Goal: Task Accomplishment & Management: Use online tool/utility

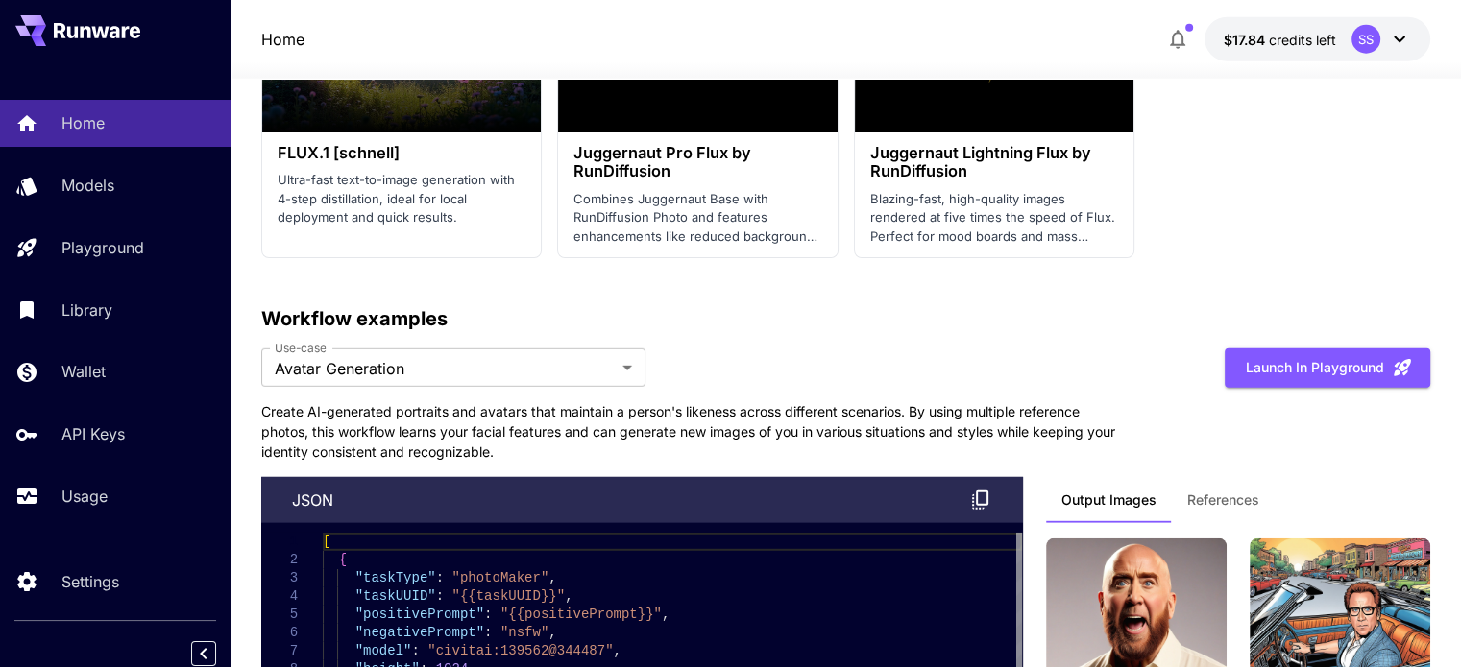
scroll to position [5473, 0]
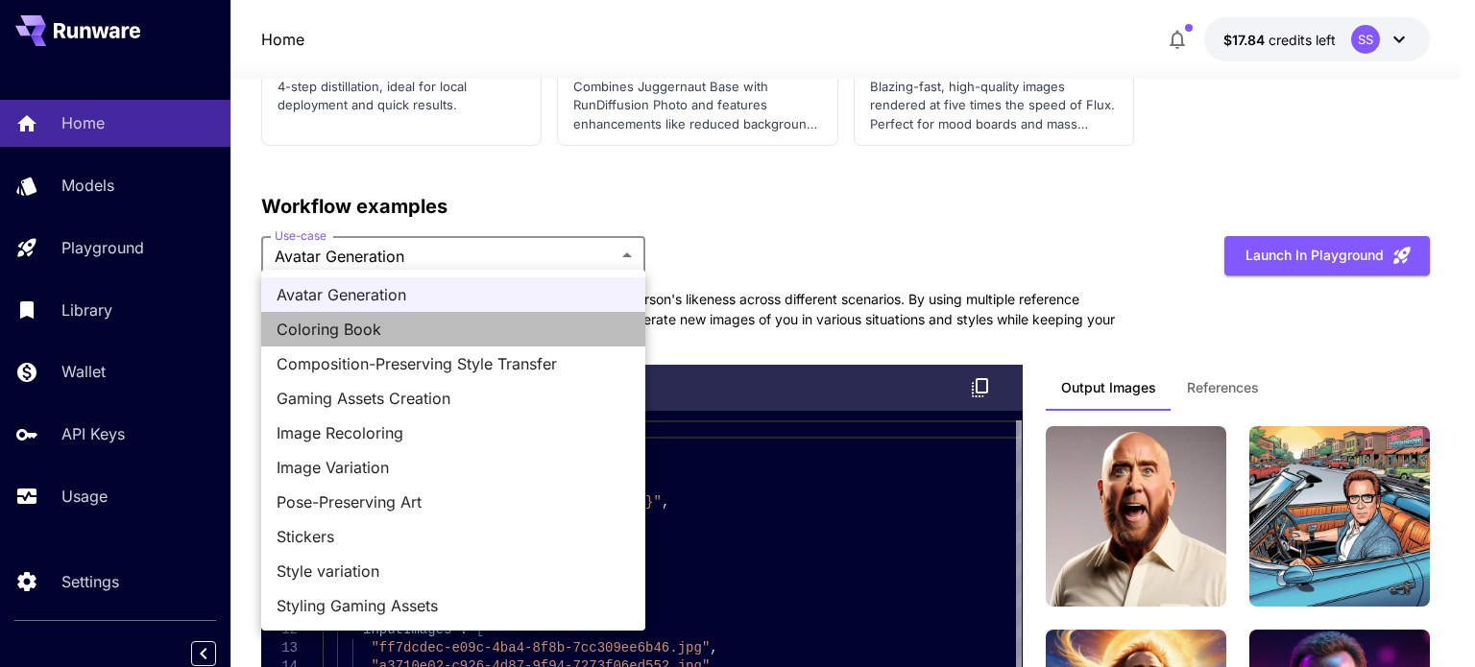
click at [384, 335] on span "Coloring Book" at bounding box center [453, 329] width 353 height 23
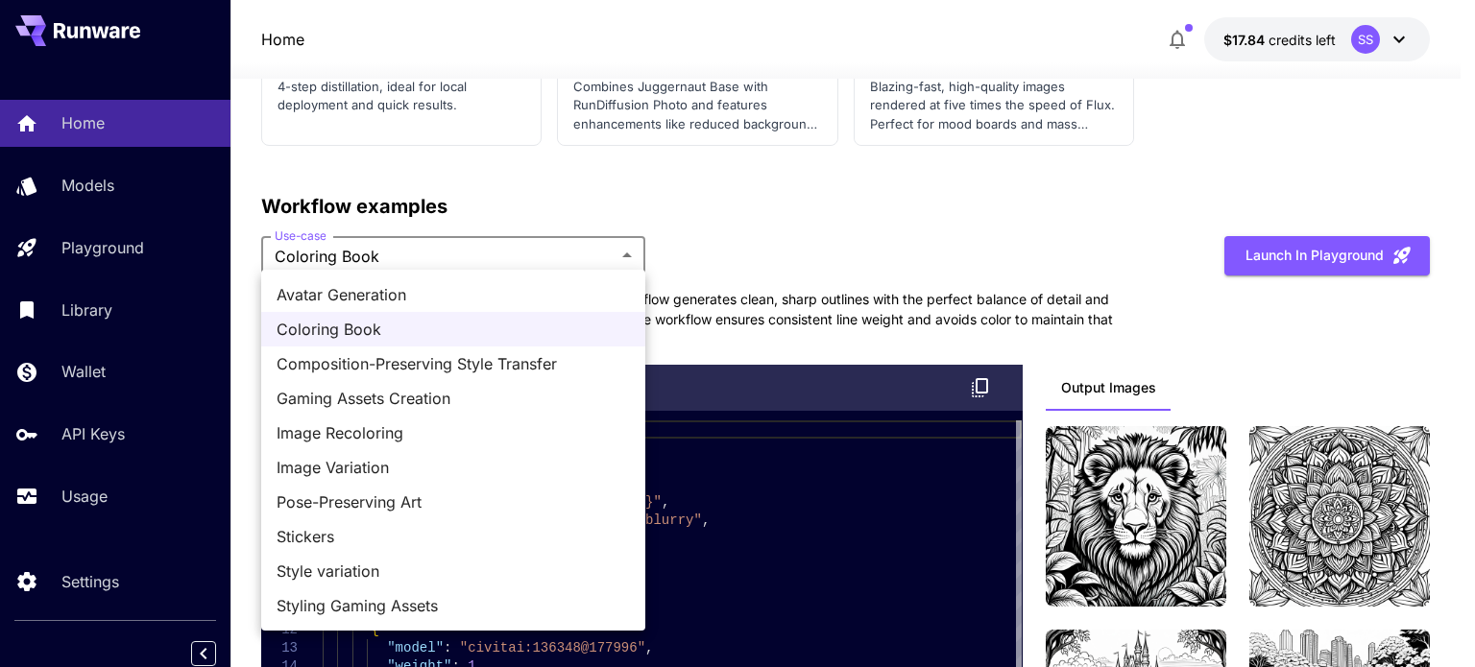
click at [341, 531] on span "Stickers" at bounding box center [453, 536] width 353 height 23
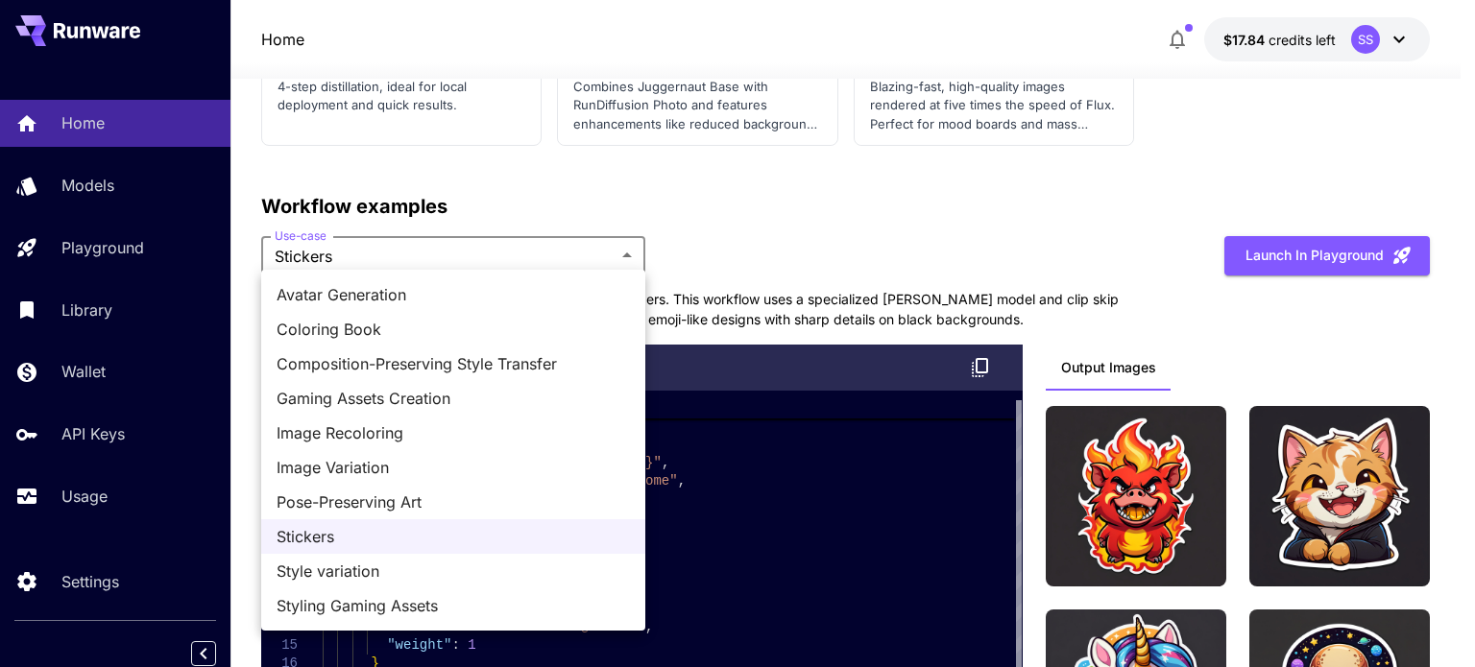
click at [399, 507] on span "Pose-Preserving Art" at bounding box center [453, 502] width 353 height 23
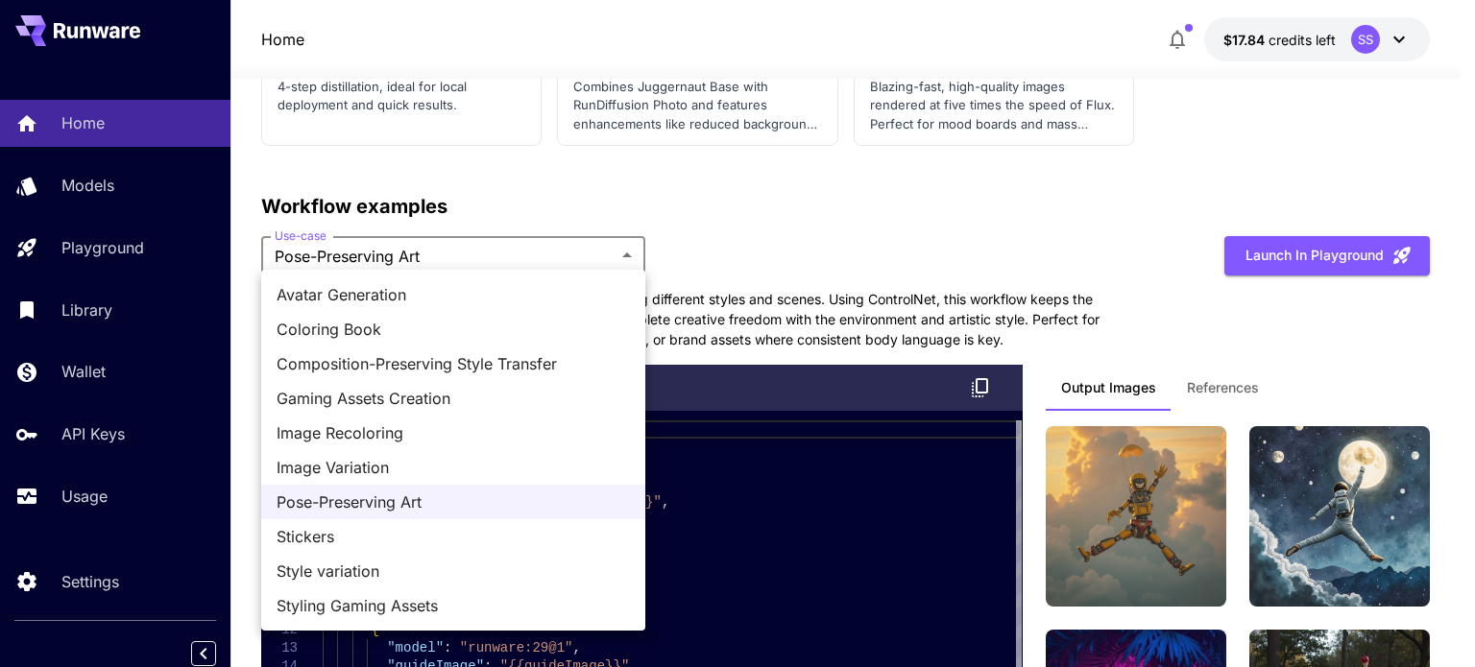
click at [374, 471] on span "Image Variation" at bounding box center [453, 467] width 353 height 23
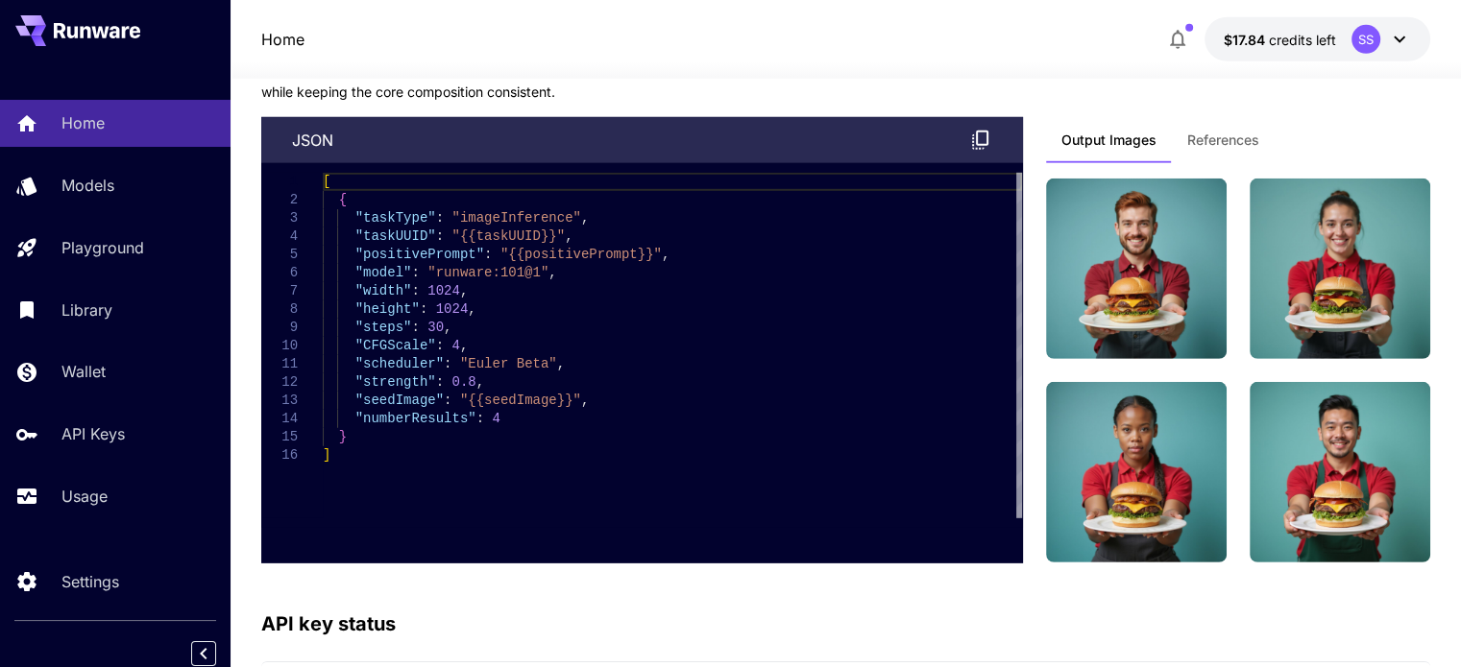
scroll to position [5569, 0]
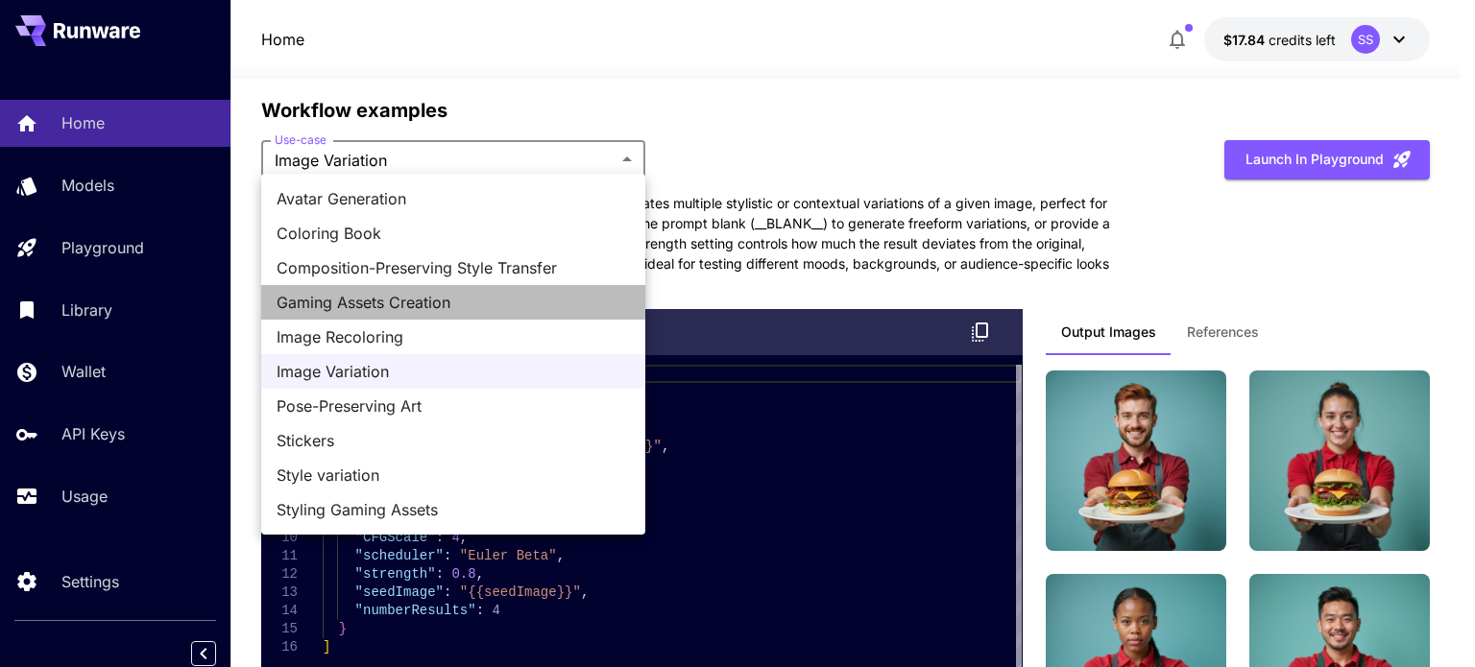
click at [380, 301] on span "Gaming Assets Creation" at bounding box center [453, 302] width 353 height 23
type input "**********"
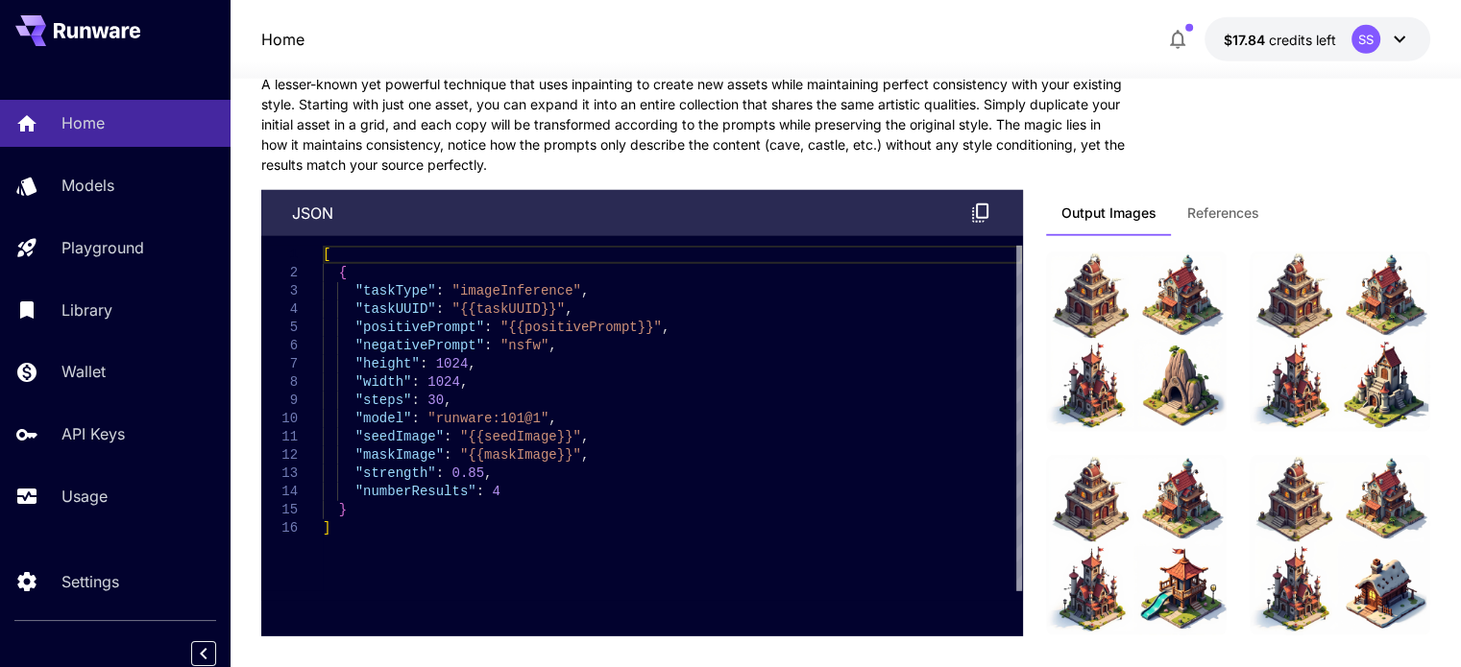
scroll to position [5857, 0]
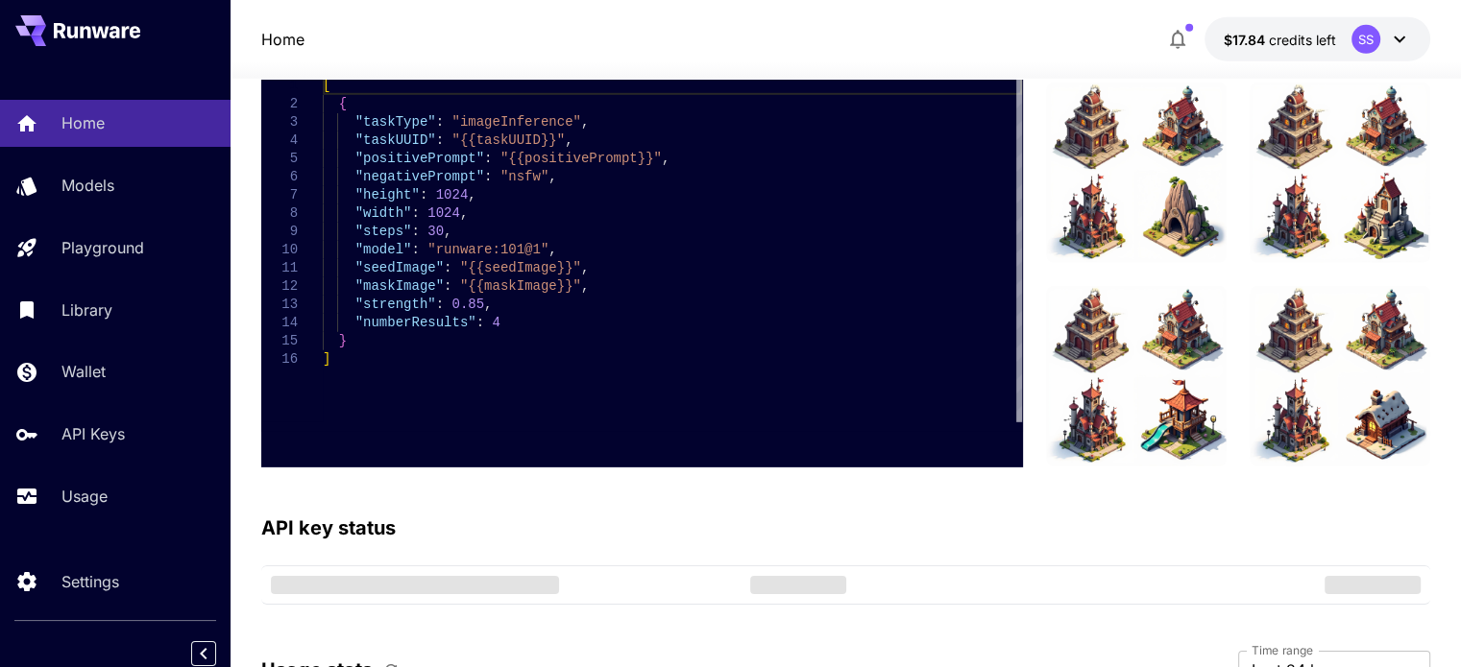
type textarea "**********"
click at [534, 153] on div "[ { "taskType" : "imageInference" , "taskUUID" : "{{taskUUID}}" , "positiveProm…" at bounding box center [672, 250] width 699 height 346
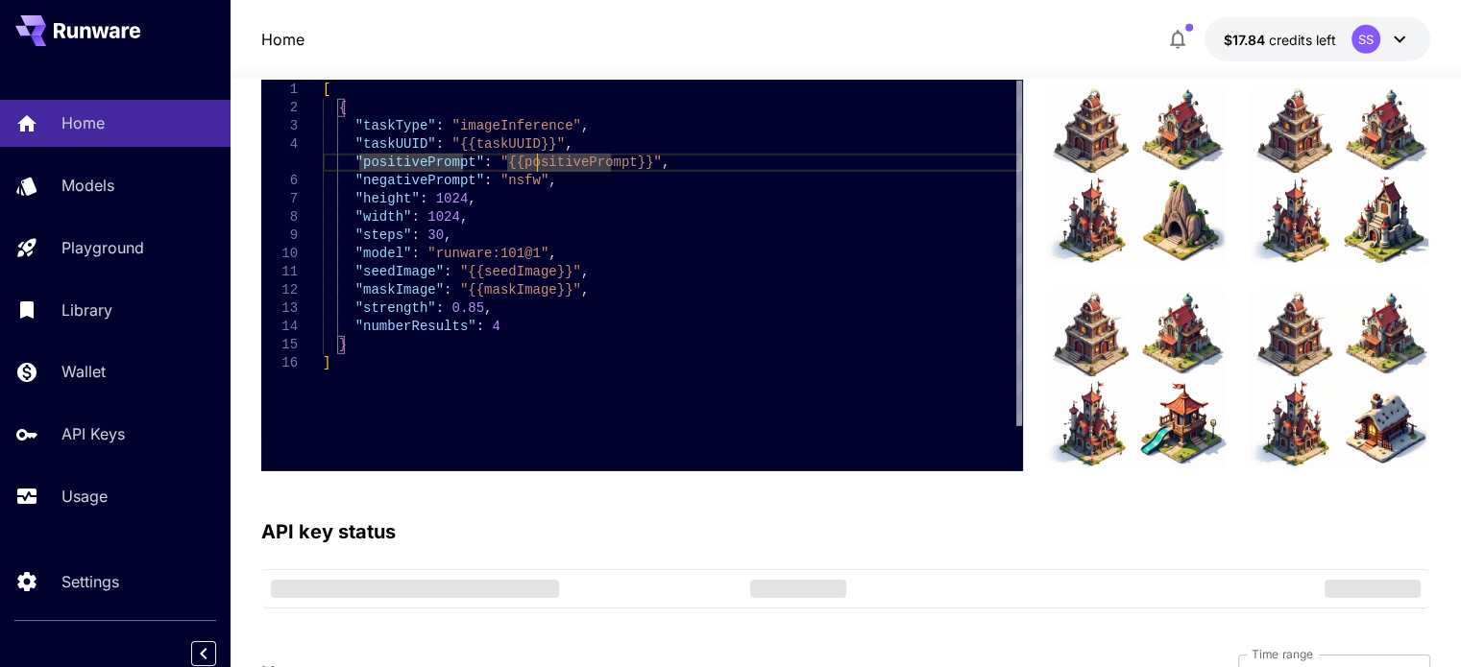
scroll to position [5569, 0]
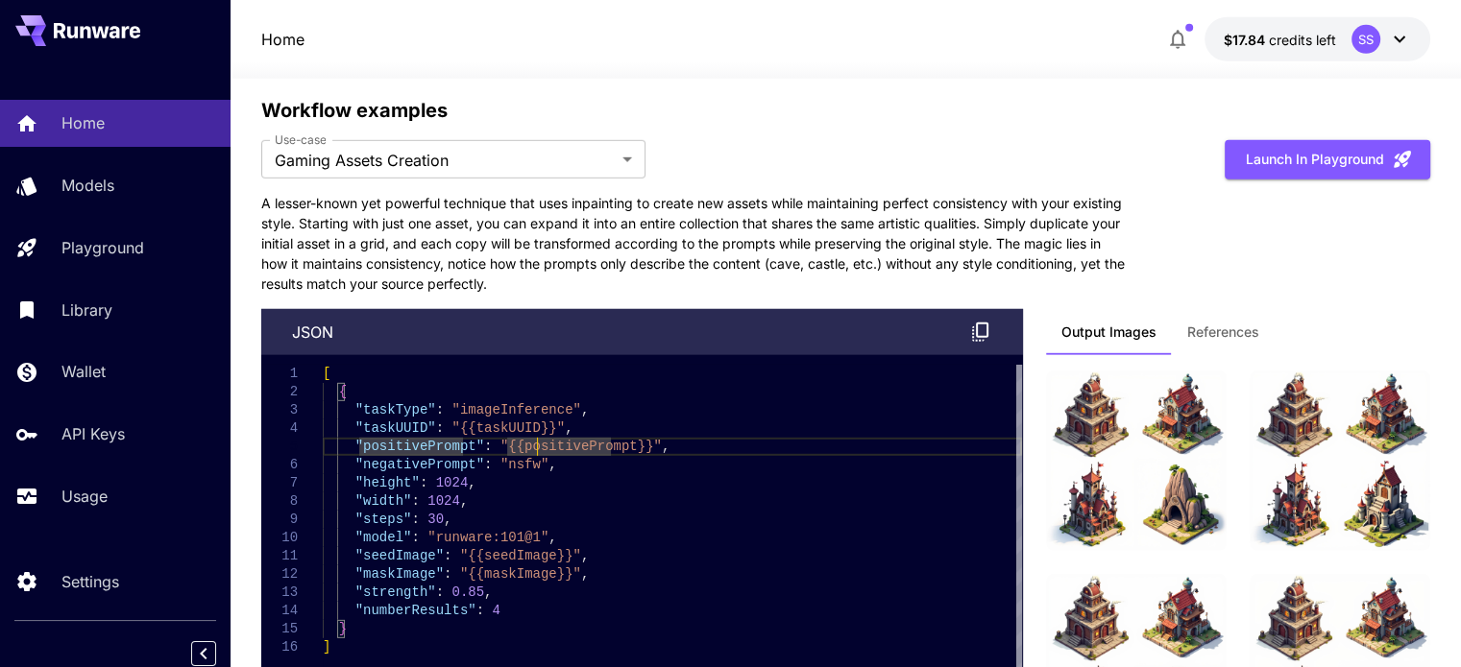
click at [1248, 324] on span "References" at bounding box center [1223, 332] width 72 height 17
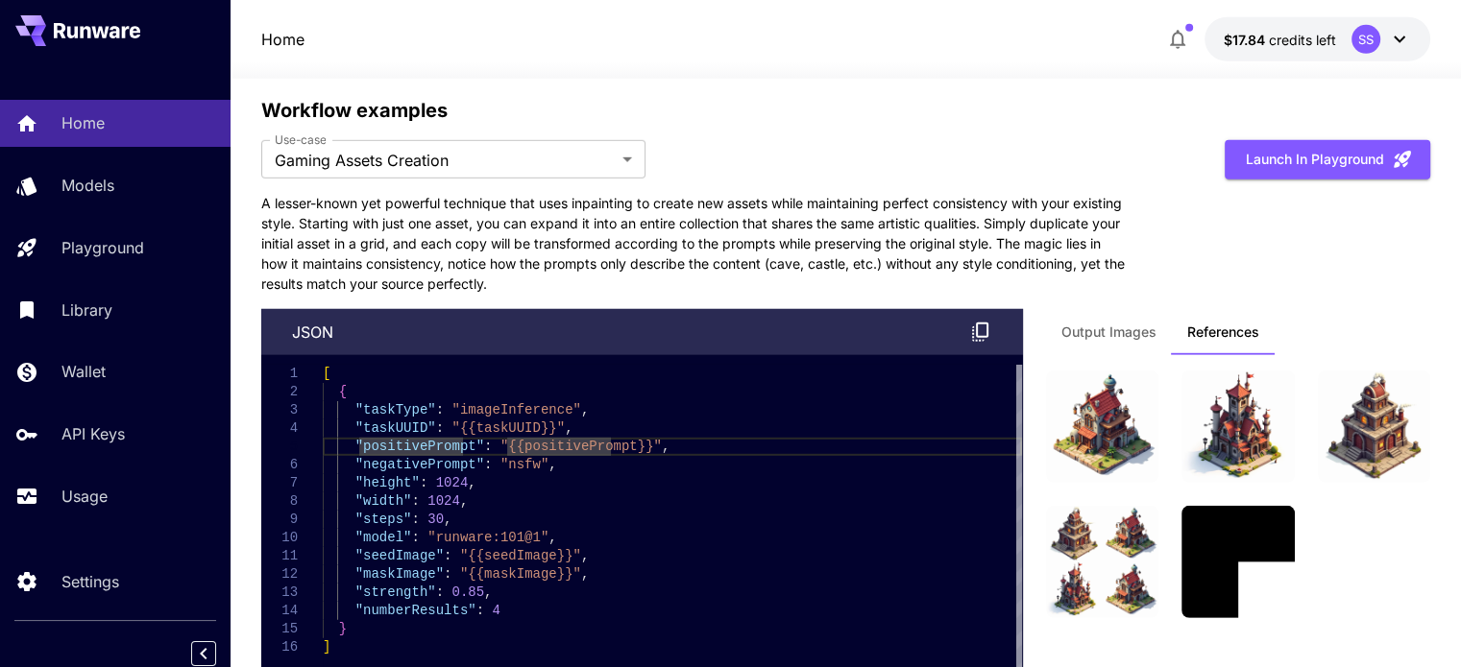
click at [1109, 330] on span "Output Images" at bounding box center [1108, 332] width 95 height 17
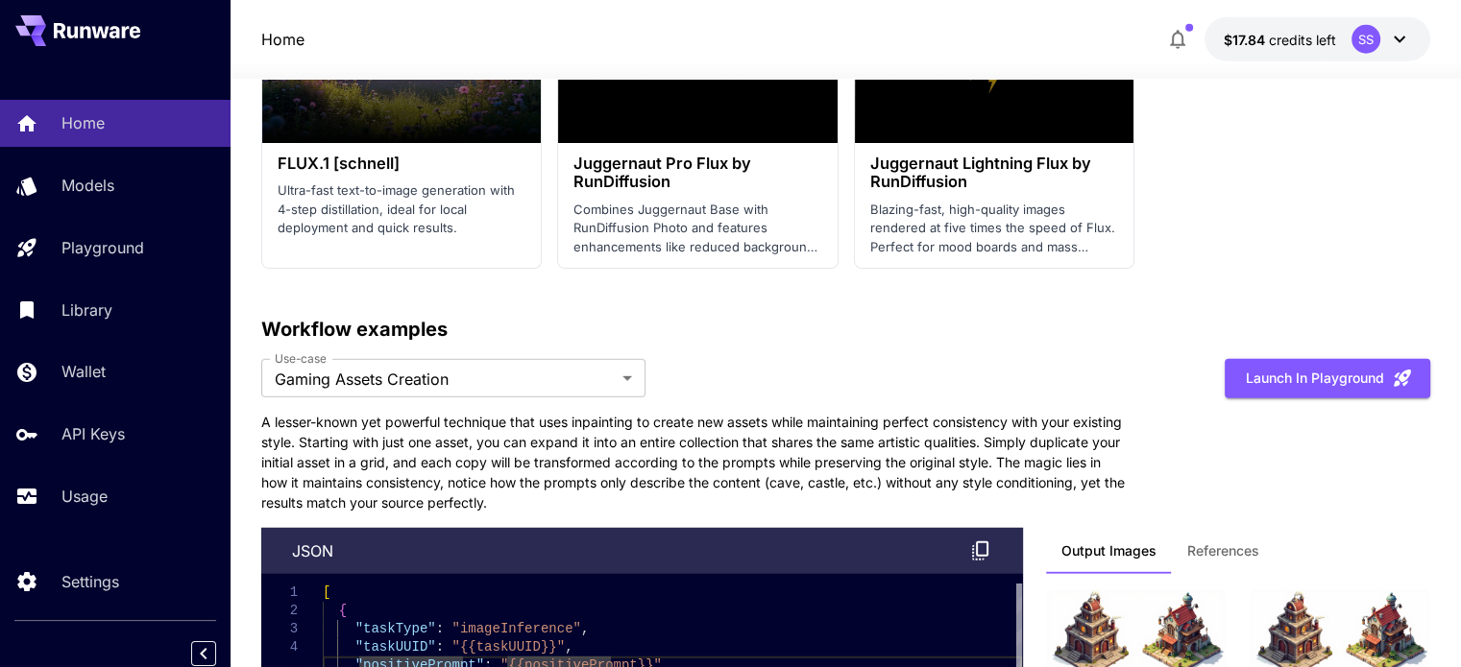
scroll to position [5281, 0]
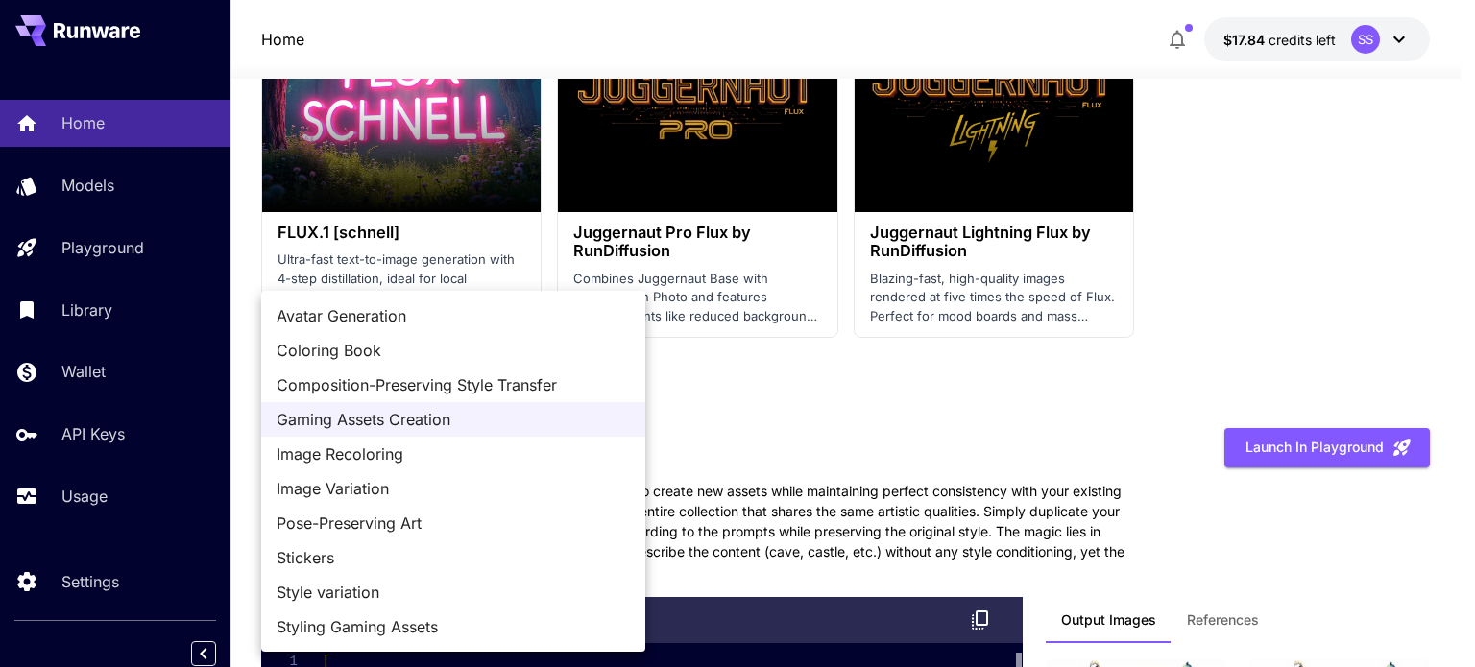
click at [363, 313] on span "Avatar Generation" at bounding box center [453, 315] width 353 height 23
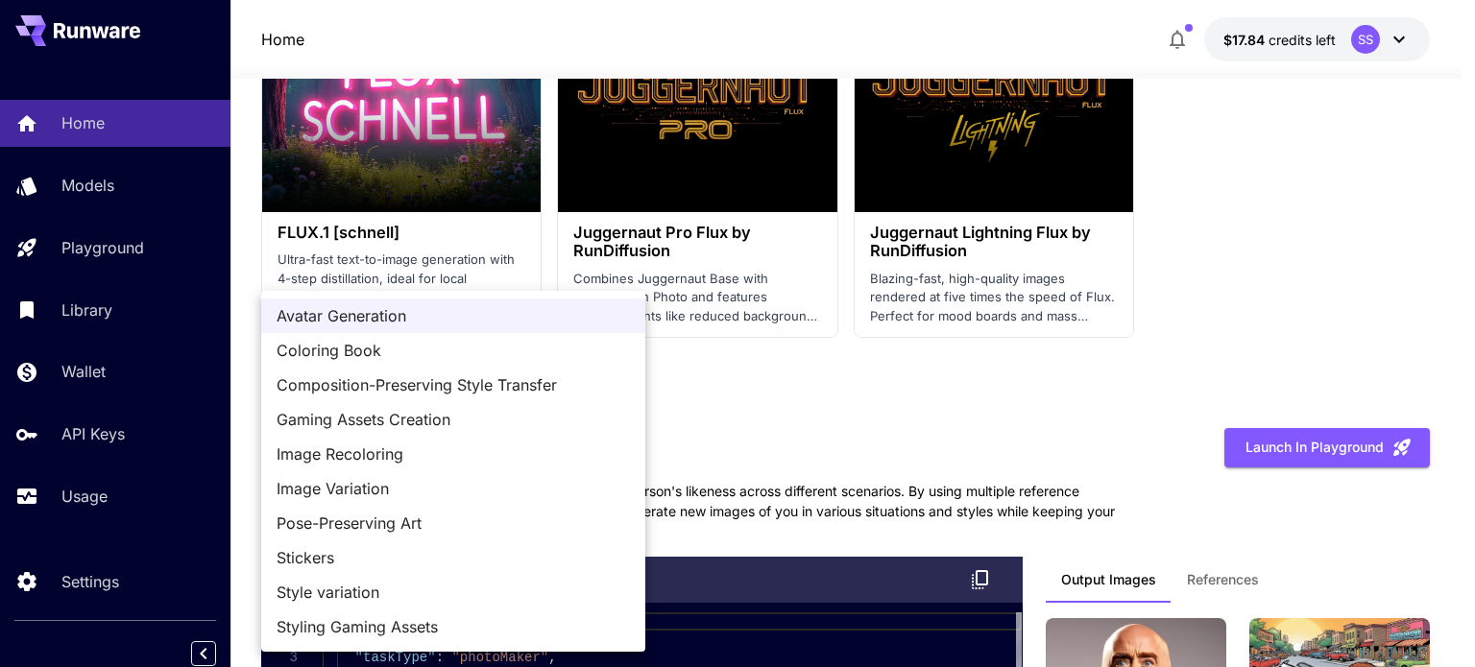
click at [389, 554] on span "Stickers" at bounding box center [453, 557] width 353 height 23
type input "********"
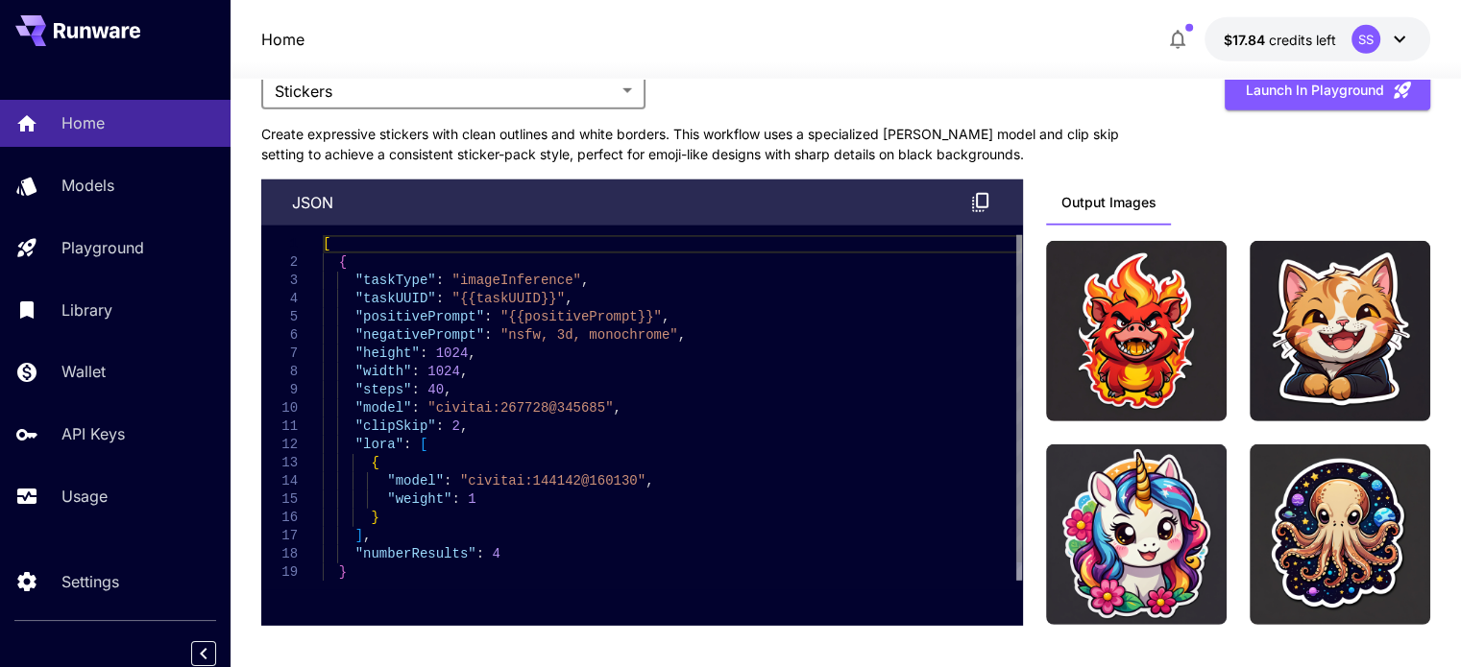
scroll to position [5665, 0]
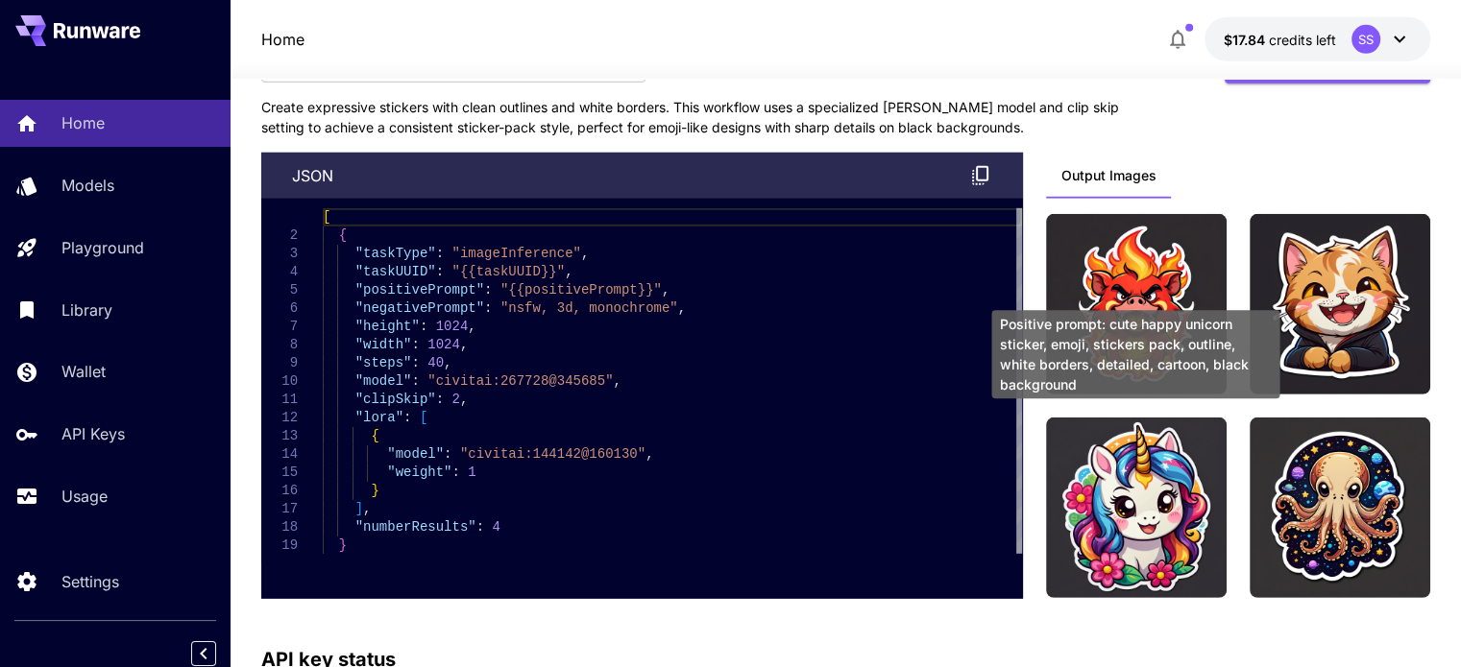
drag, startPoint x: 1141, startPoint y: 501, endPoint x: 807, endPoint y: 452, distance: 337.7
click at [818, 456] on div "[ { "taskType" : "imageInference" , "taskUUID" : "{{taskUUID}}" , "positiveProm…" at bounding box center [672, 390] width 699 height 365
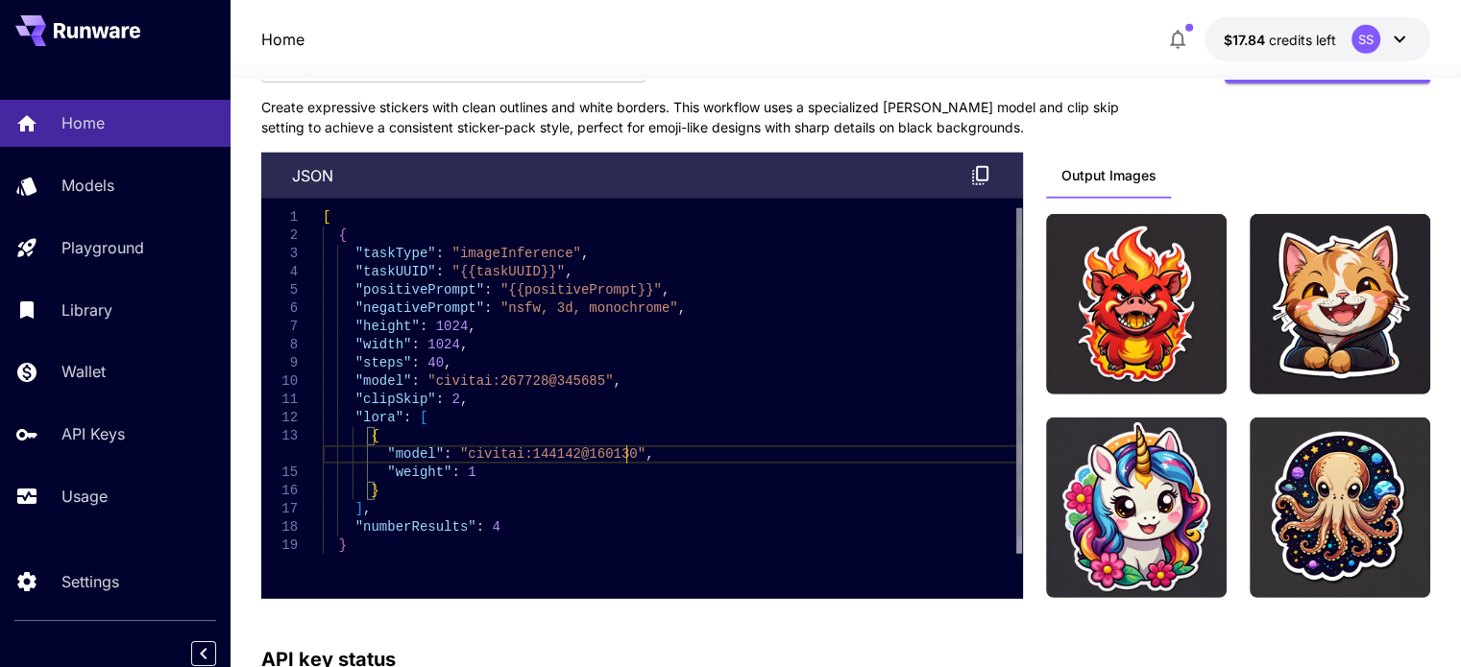
type textarea "**********"
drag, startPoint x: 424, startPoint y: 375, endPoint x: 582, endPoint y: 374, distance: 157.5
click at [582, 374] on div "[ { "taskType" : "imageInference" , "taskUUID" : "{{taskUUID}}" , "positiveProm…" at bounding box center [672, 390] width 699 height 365
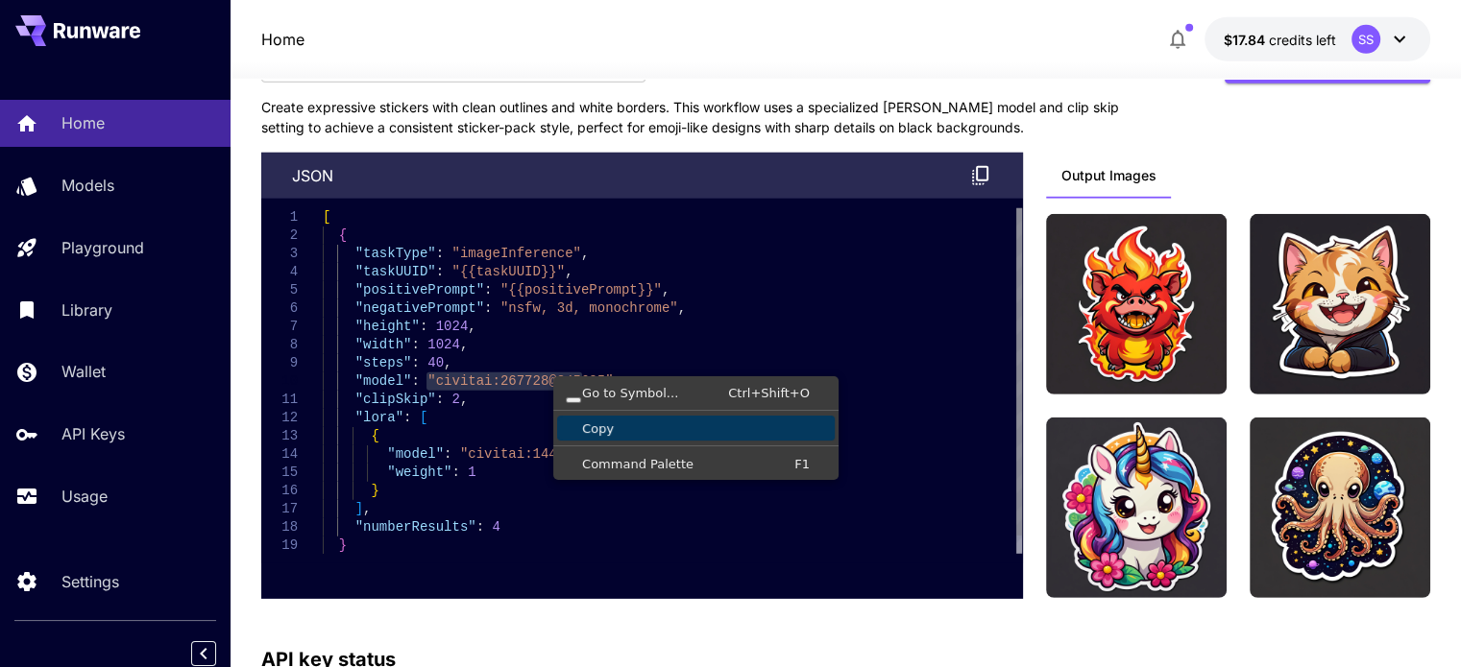
click at [607, 423] on span "Copy" at bounding box center [696, 429] width 278 height 12
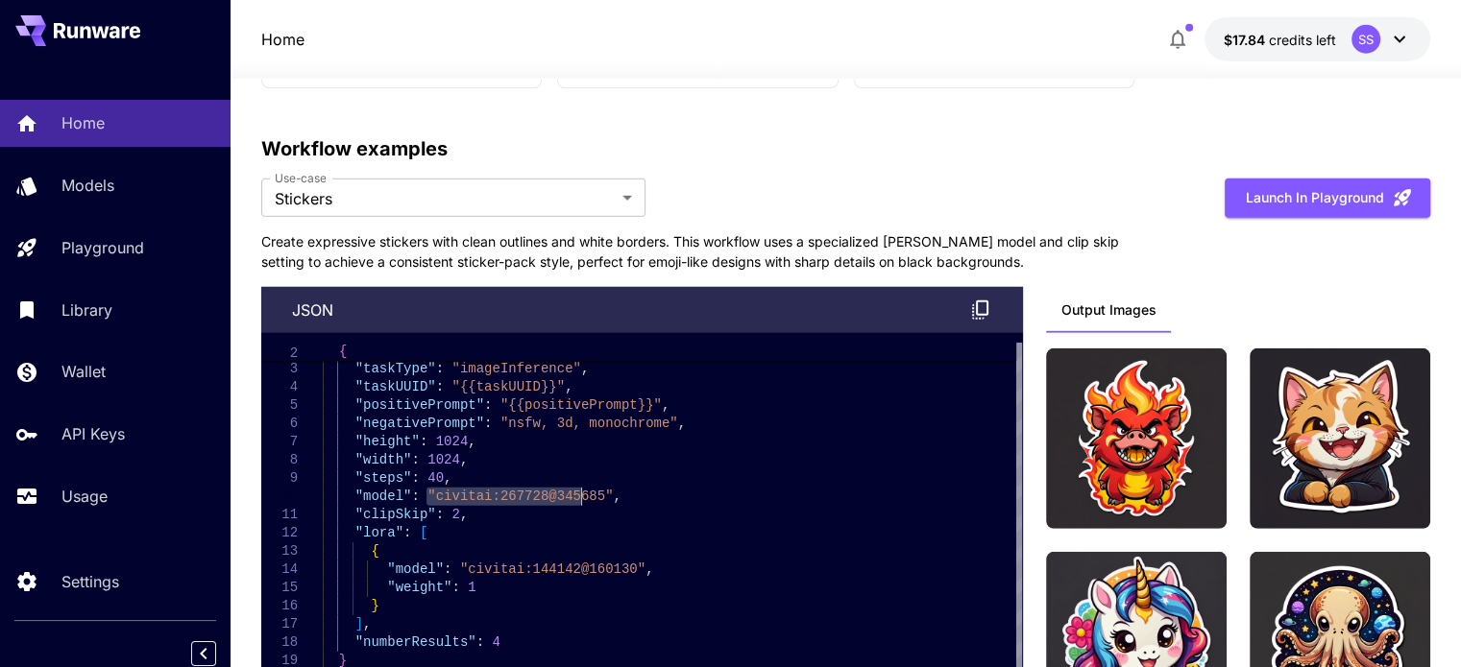
scroll to position [5281, 0]
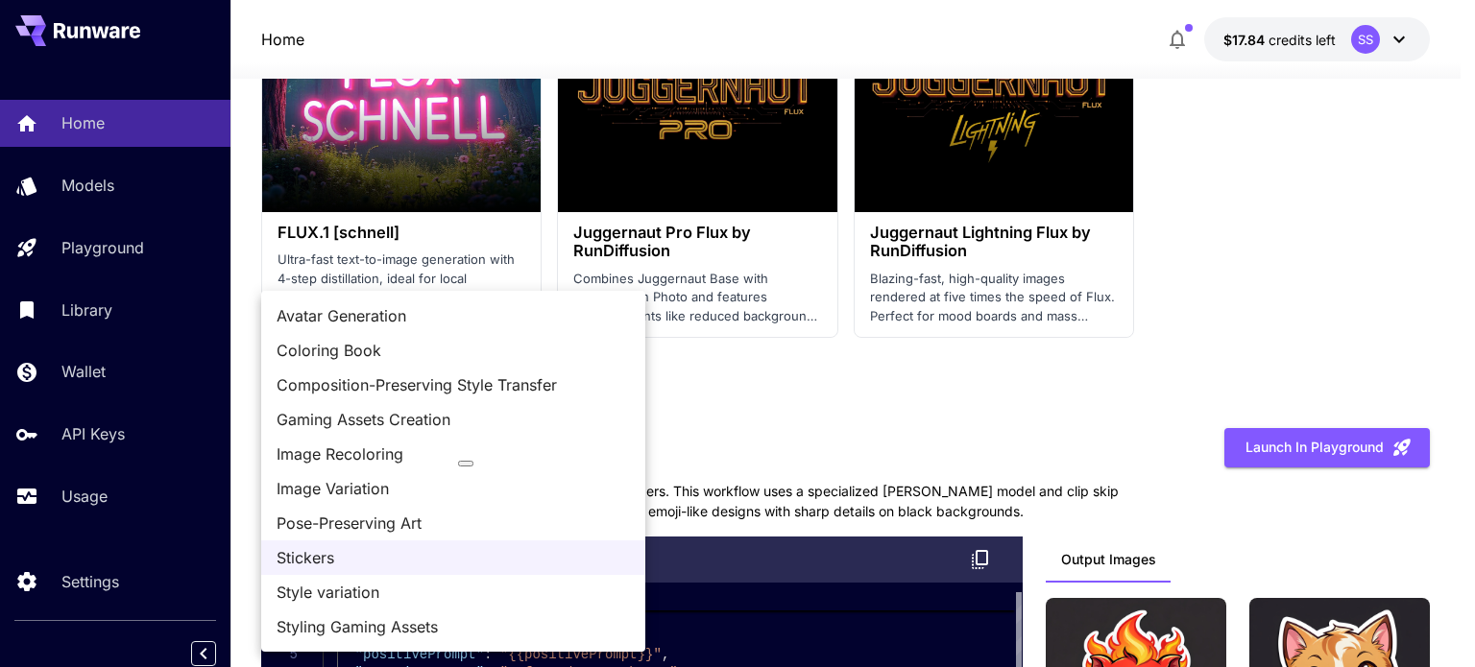
click at [407, 418] on span "Gaming Assets Creation" at bounding box center [453, 419] width 353 height 23
type input "**********"
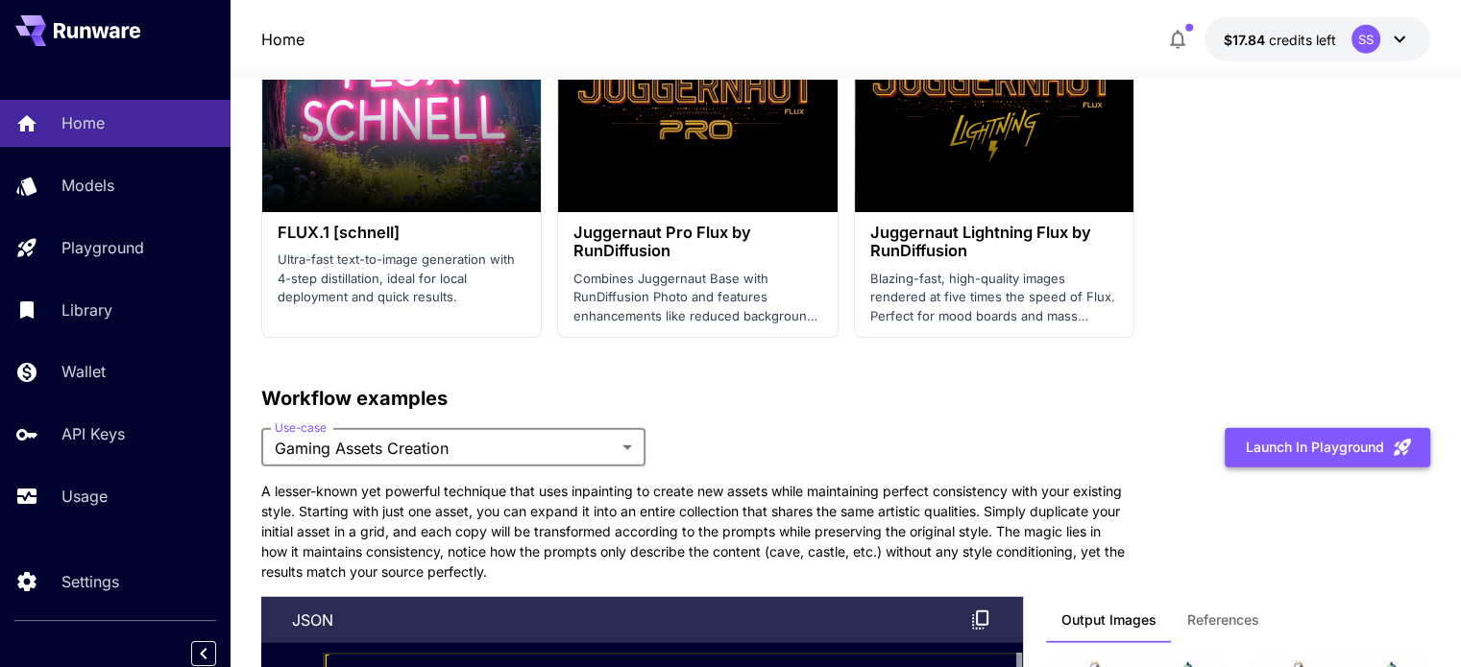
click at [1329, 442] on button "Launch in Playground" at bounding box center [1326, 447] width 205 height 39
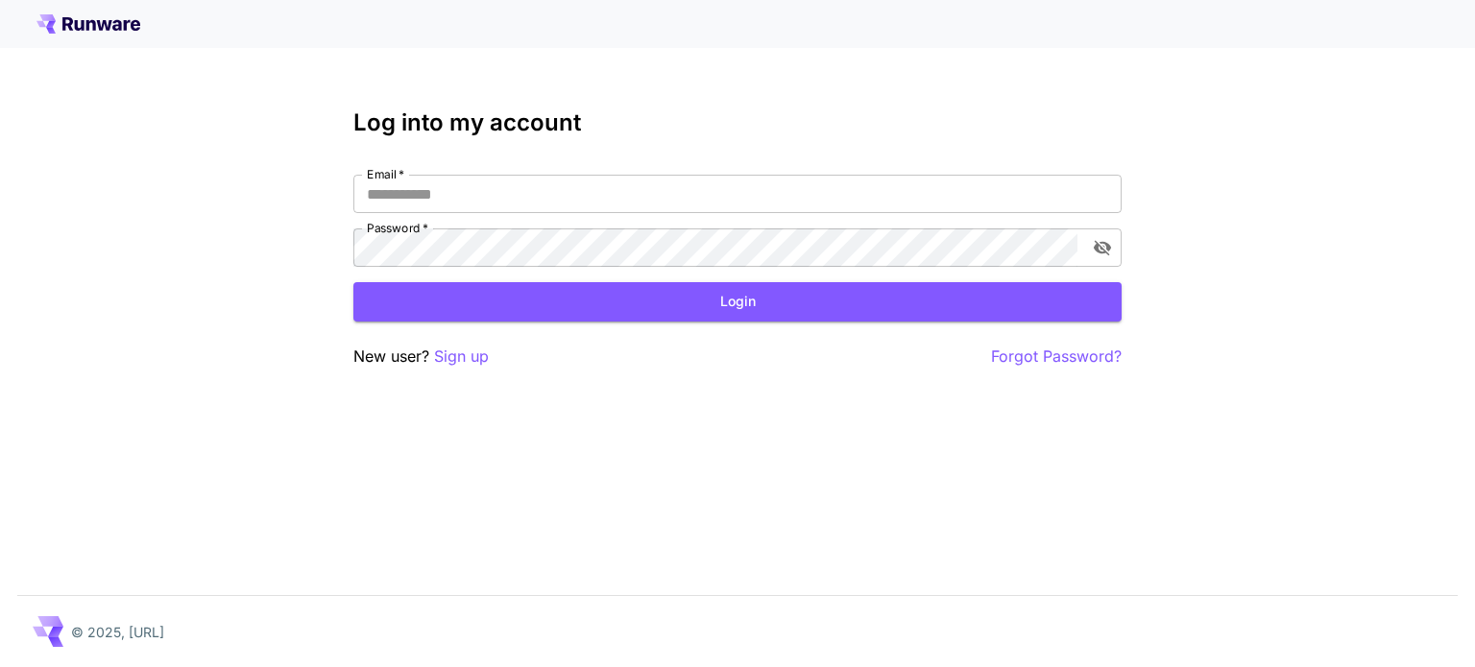
type input "**********"
click at [857, 289] on button "Login" at bounding box center [737, 301] width 768 height 39
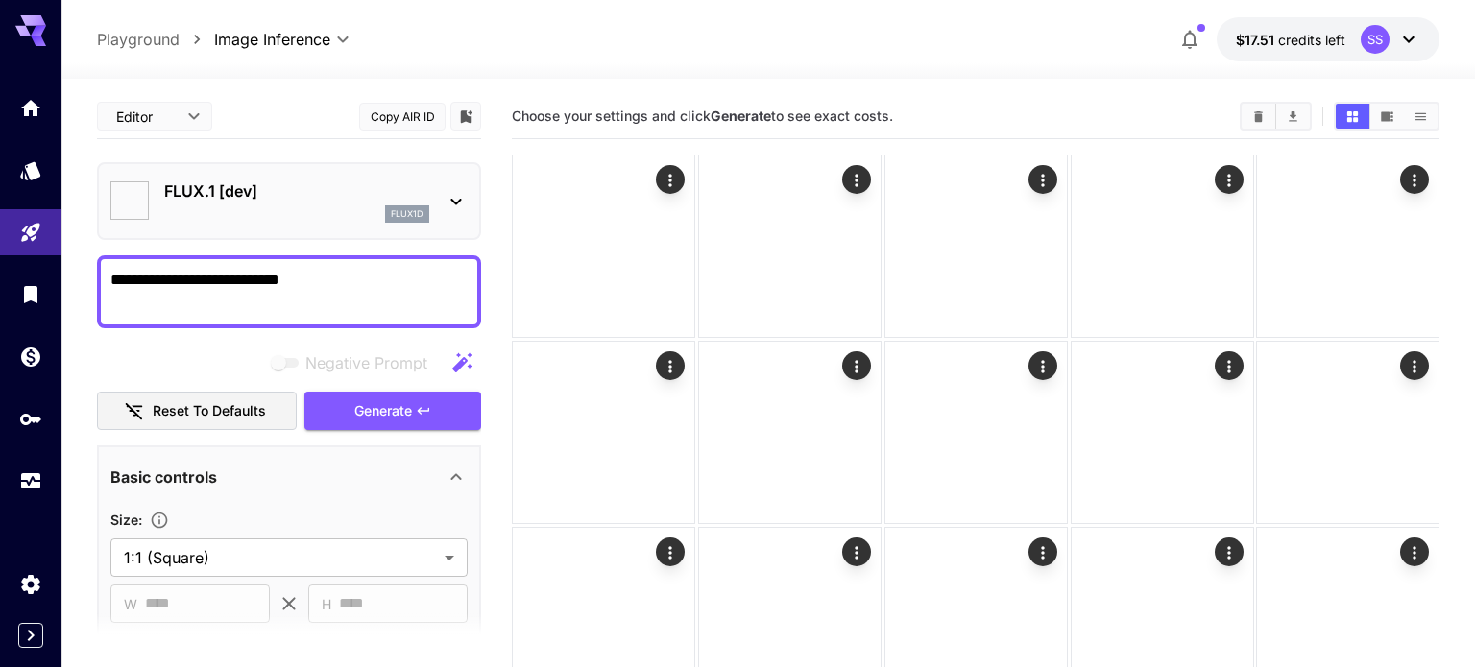
type input "**********"
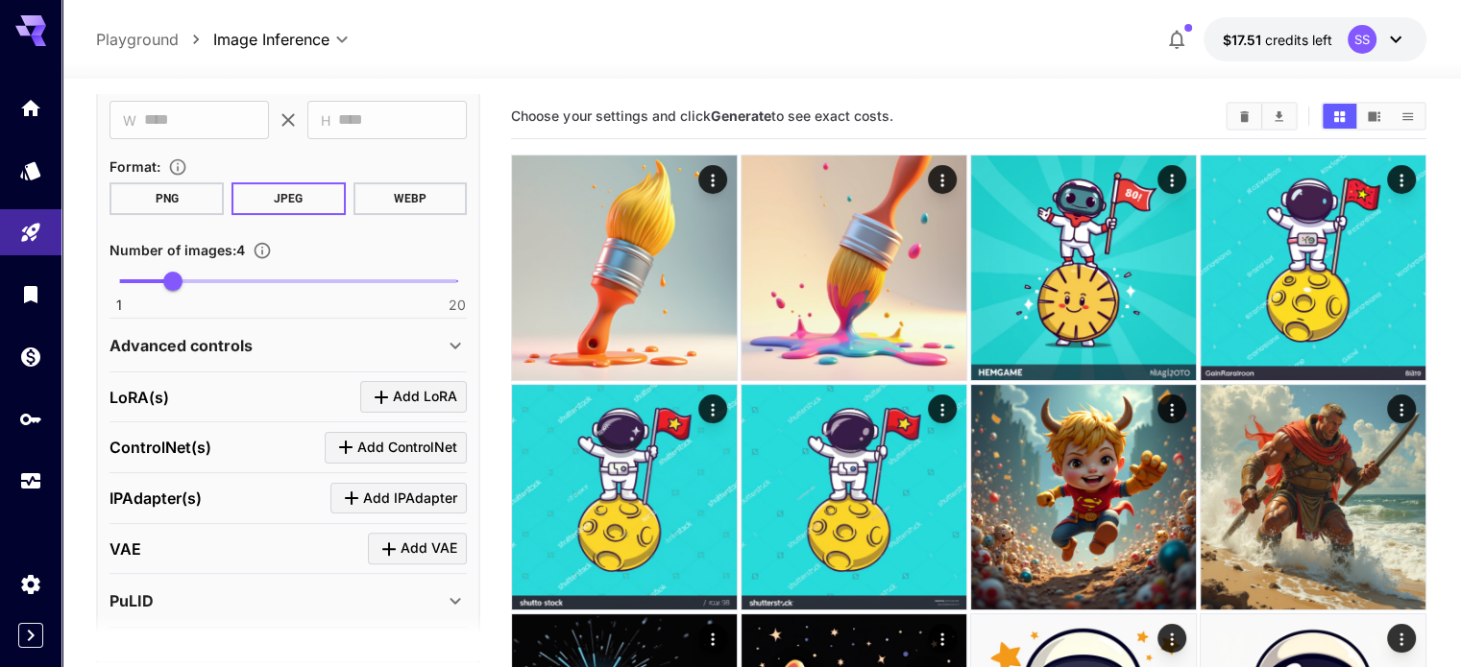
scroll to position [599, 0]
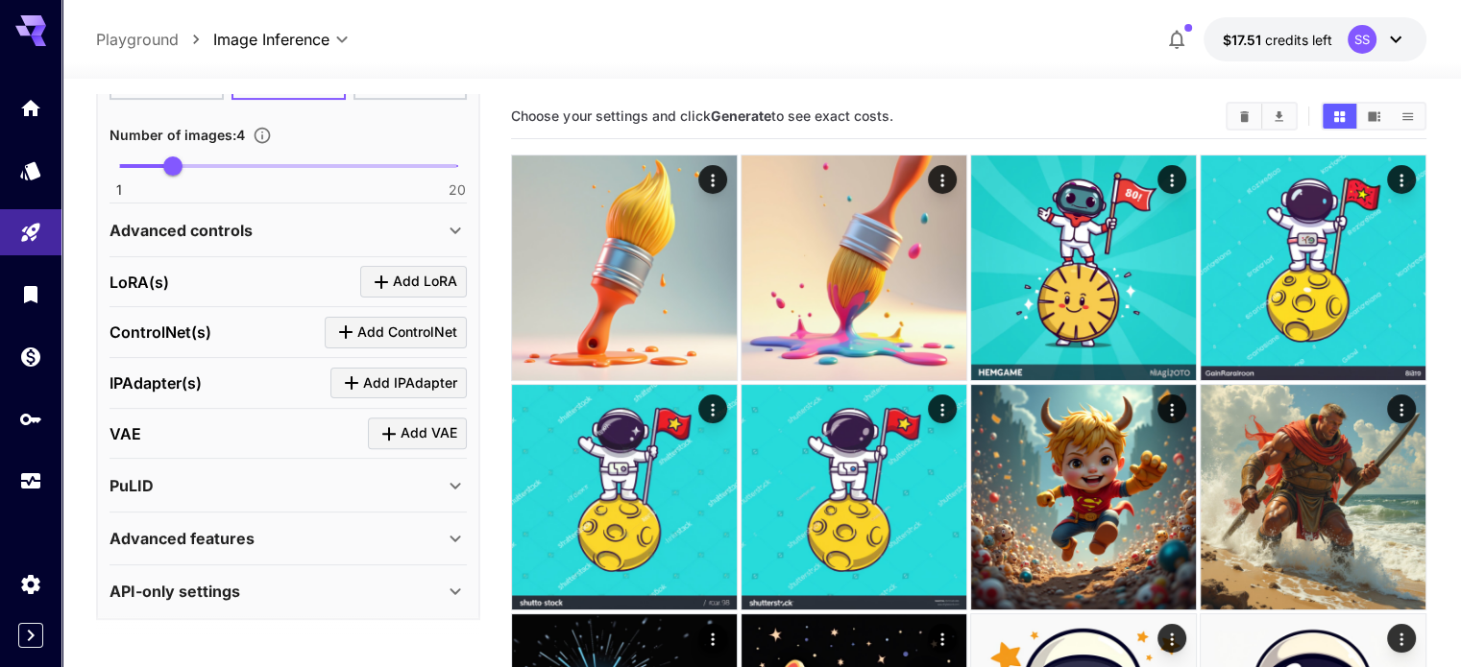
click at [307, 585] on div "API-only settings" at bounding box center [276, 591] width 334 height 23
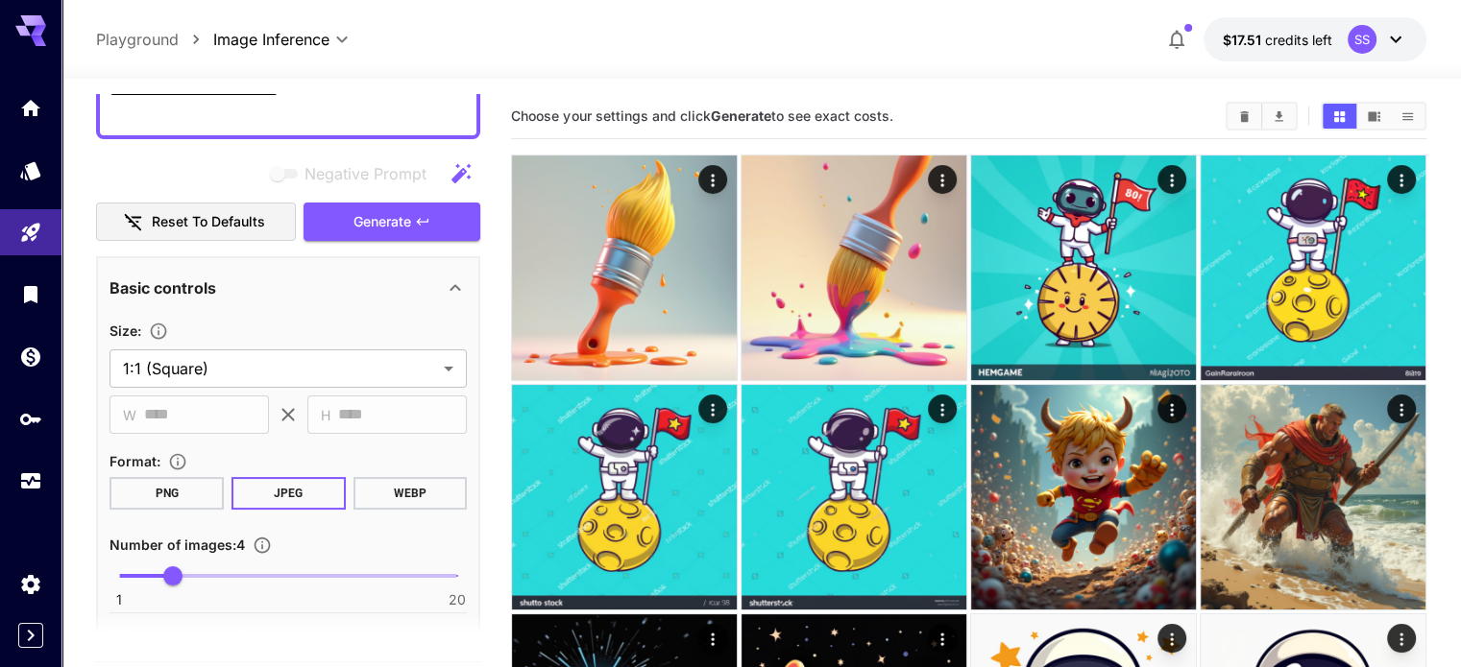
scroll to position [55, 0]
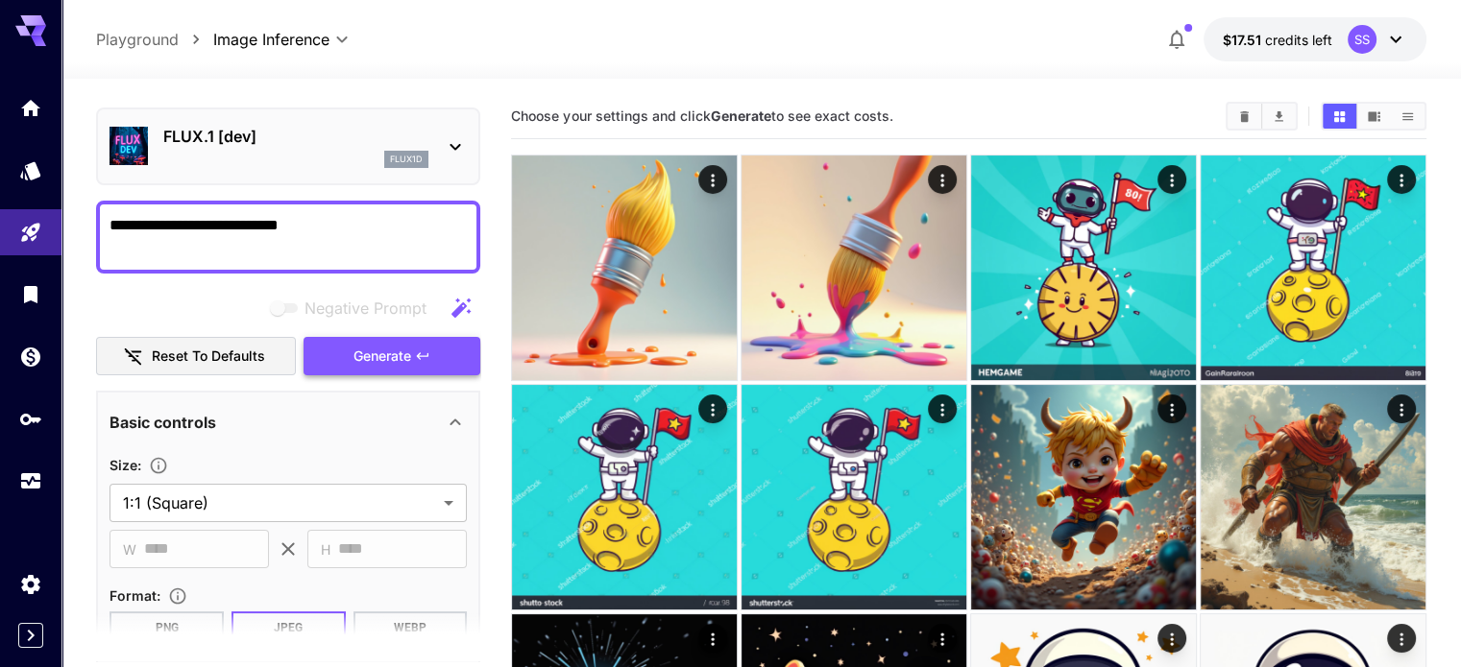
click at [369, 351] on span "Generate" at bounding box center [382, 357] width 58 height 24
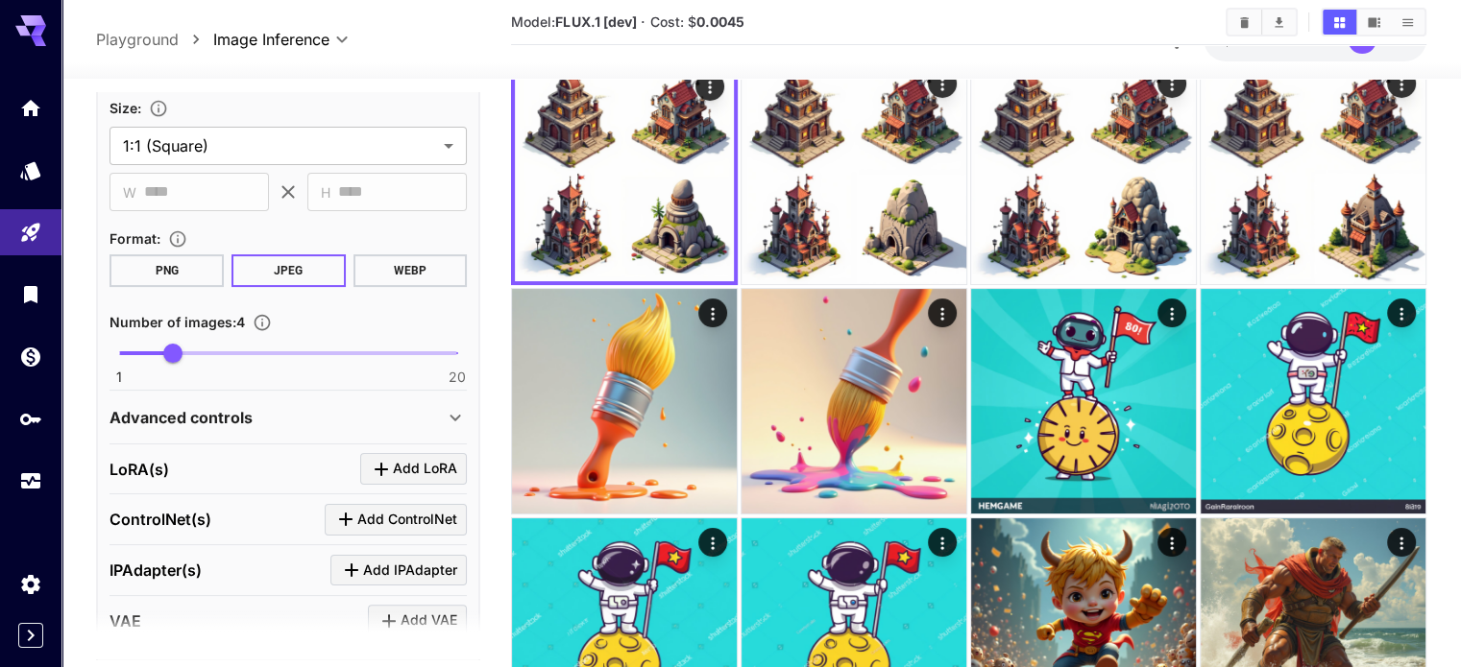
scroll to position [439, 0]
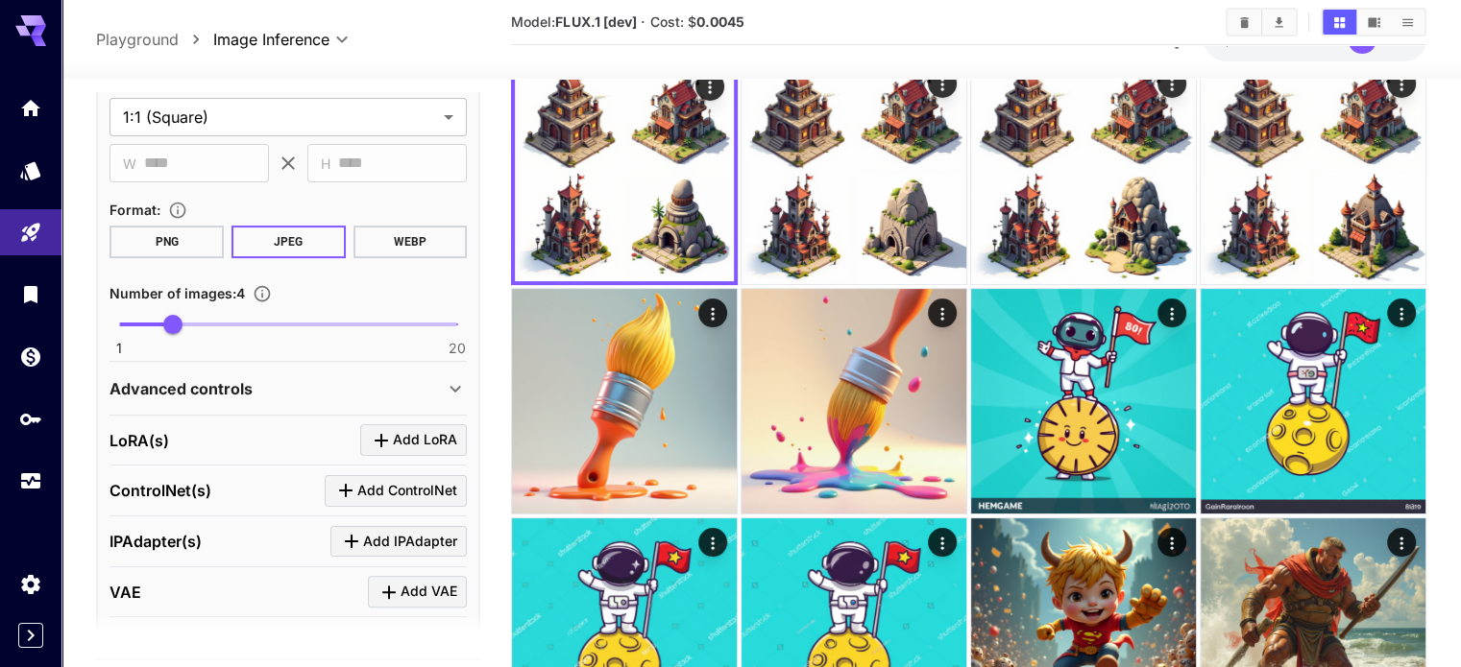
click at [443, 387] on div "Advanced controls" at bounding box center [276, 388] width 334 height 23
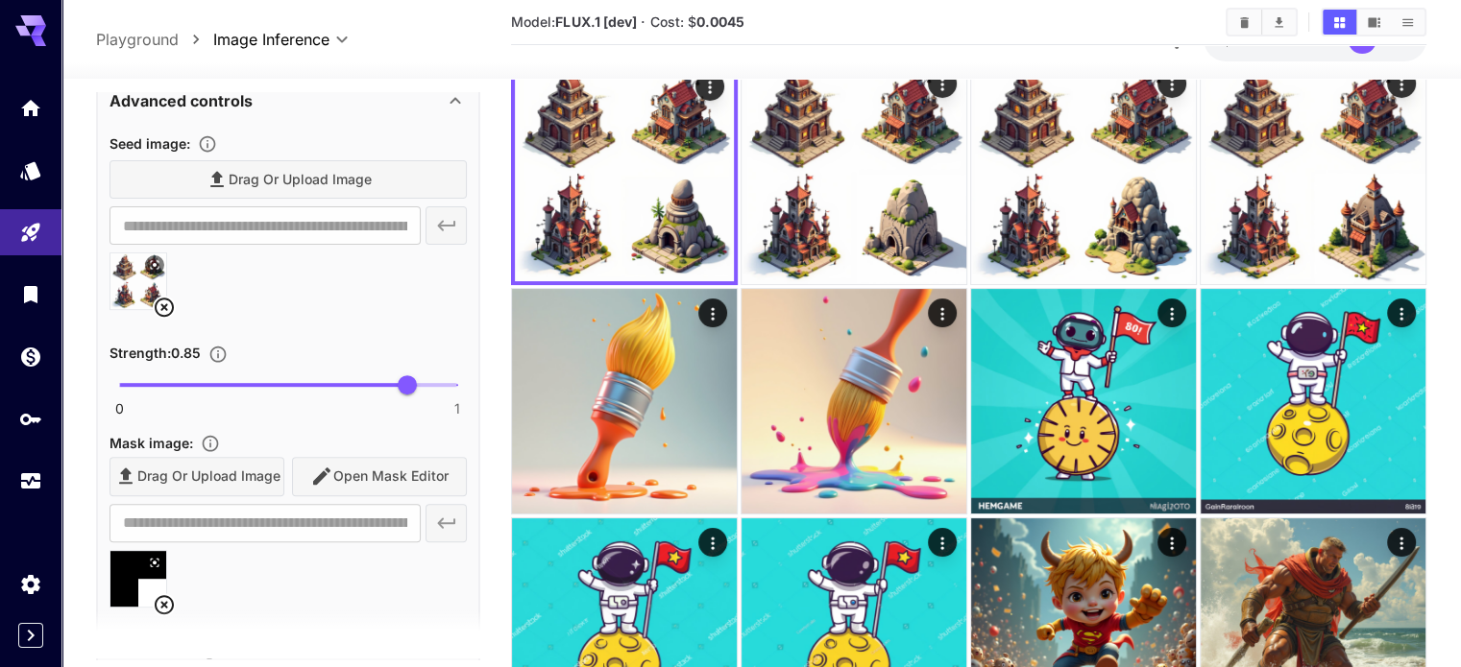
scroll to position [0, 0]
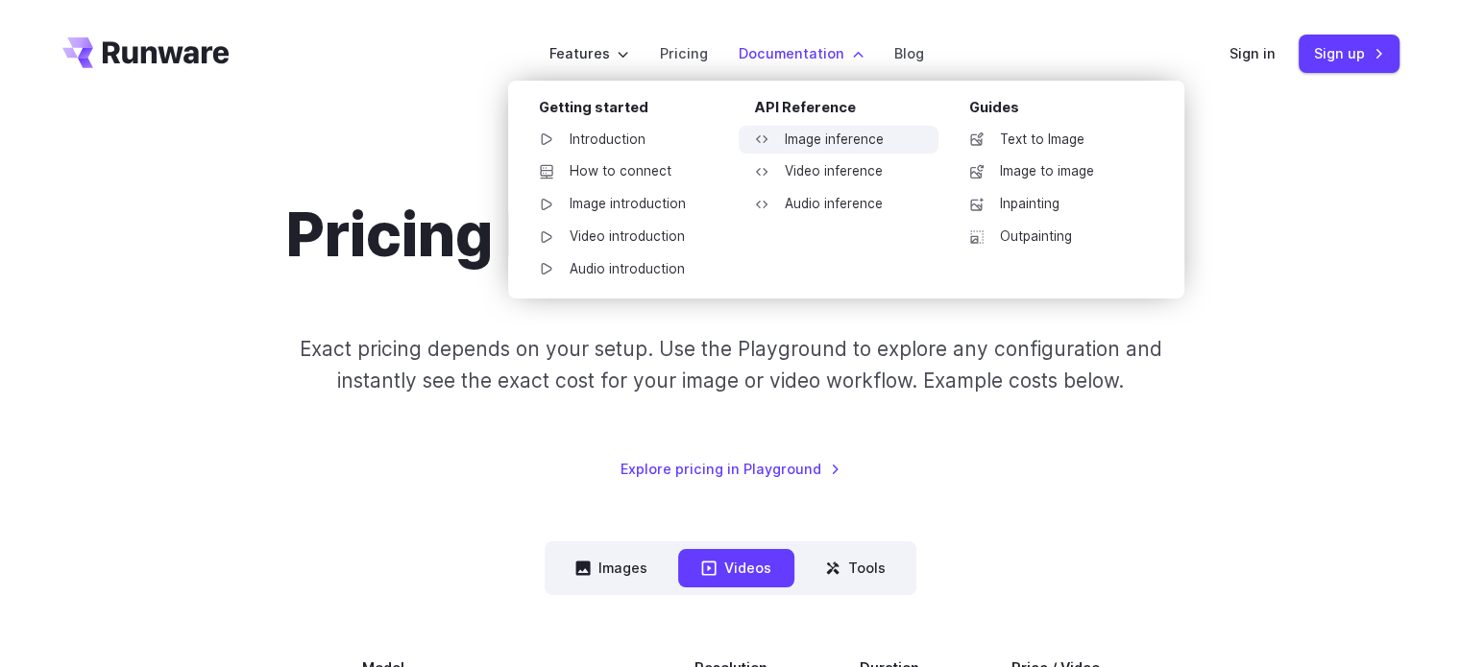
click at [836, 146] on link "Image inference" at bounding box center [838, 140] width 200 height 29
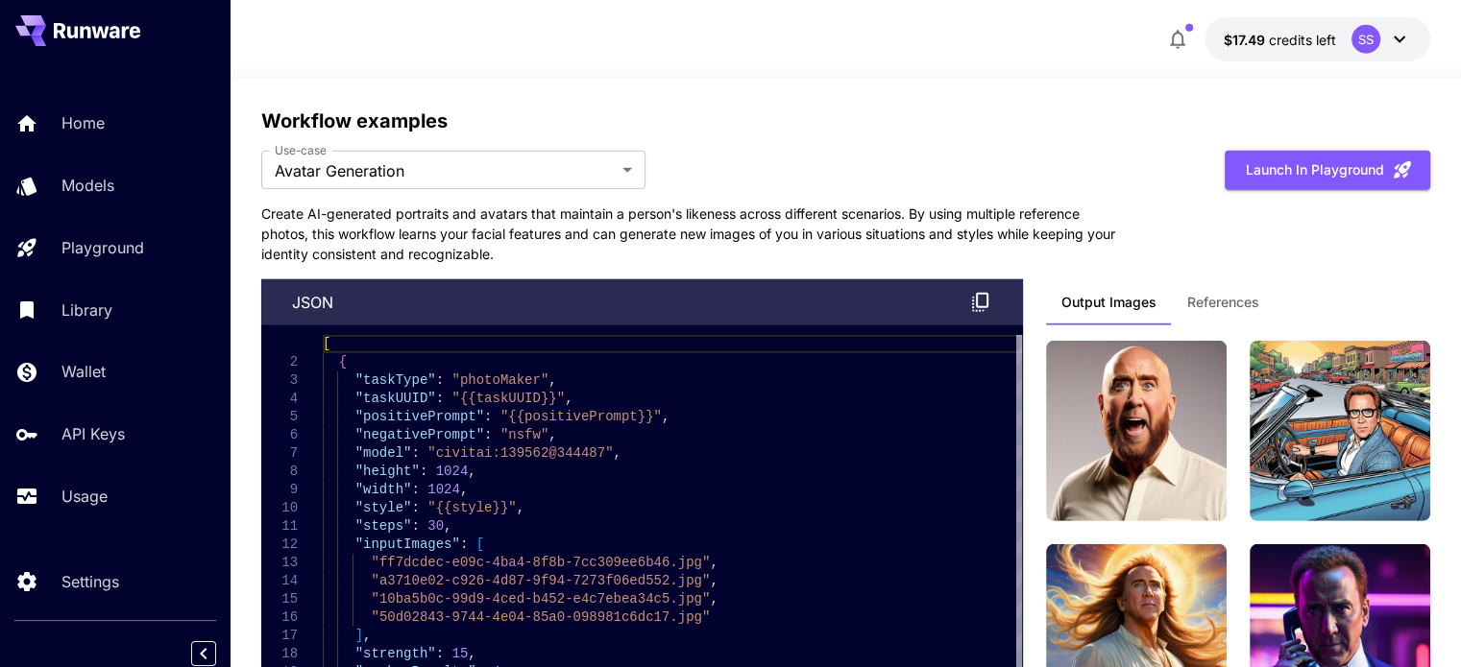
scroll to position [5377, 0]
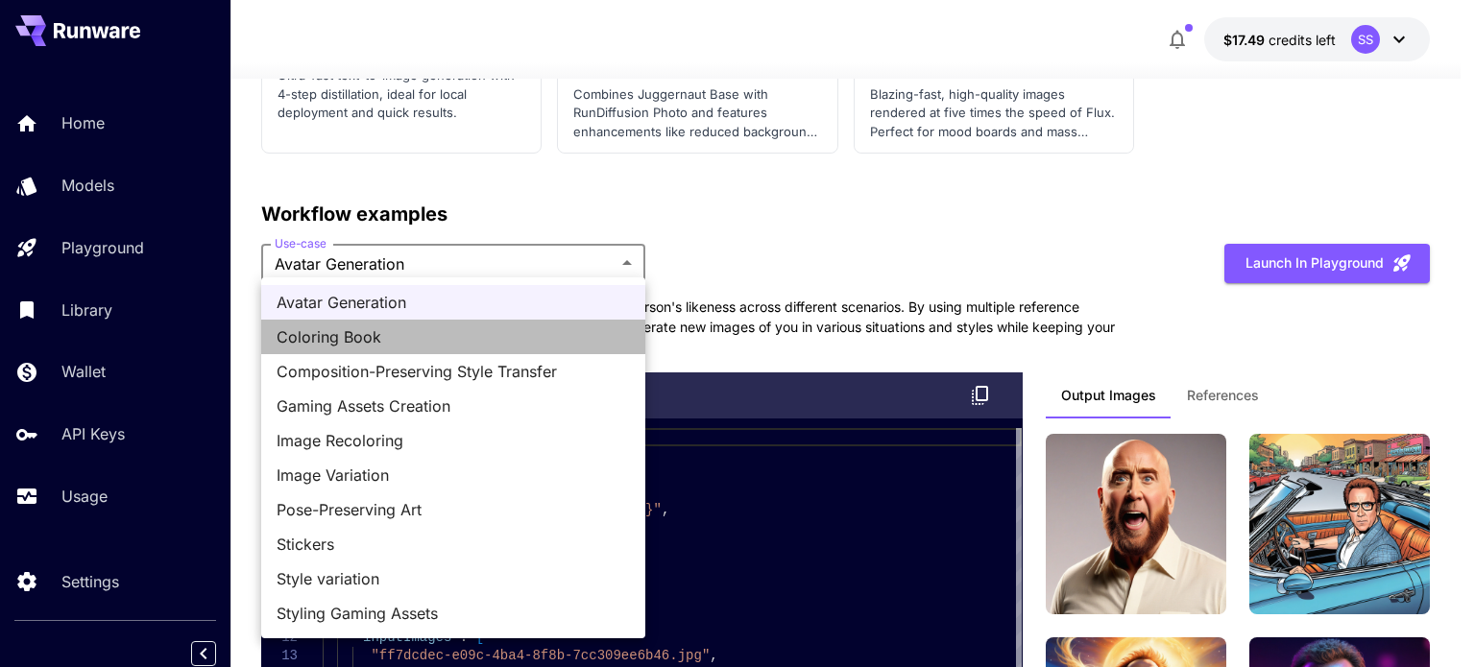
click at [403, 340] on span "Coloring Book" at bounding box center [453, 337] width 353 height 23
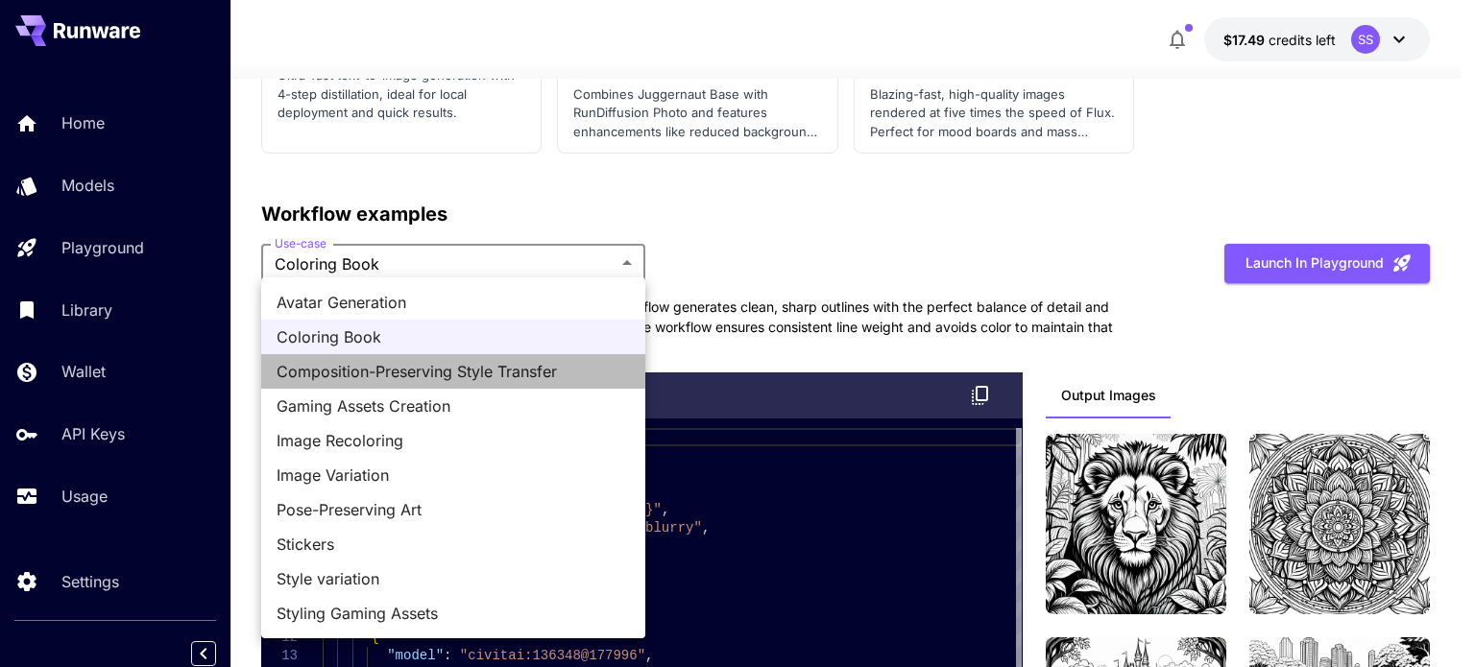
click at [376, 374] on span "Composition-Preserving Style Transfer" at bounding box center [453, 371] width 353 height 23
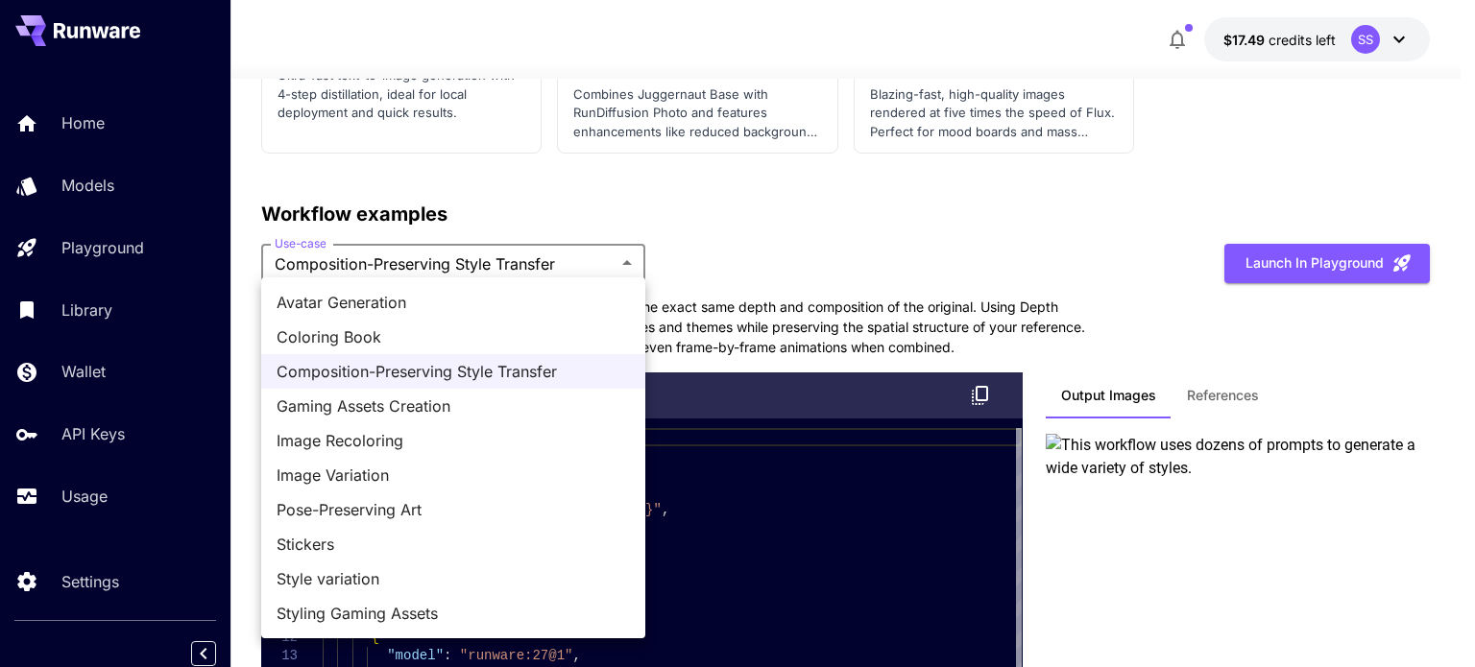
click at [335, 475] on span "Image Variation" at bounding box center [453, 475] width 353 height 23
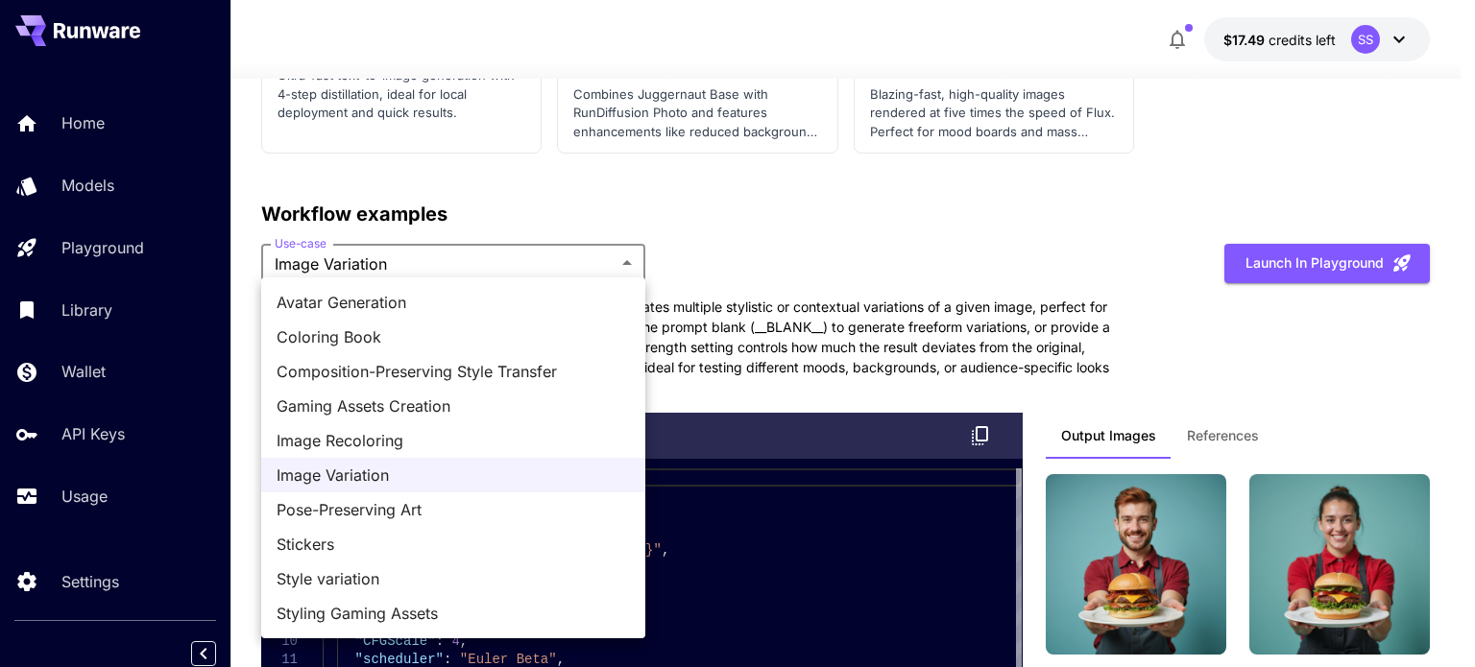
click at [353, 512] on span "Pose-Preserving Art" at bounding box center [453, 509] width 353 height 23
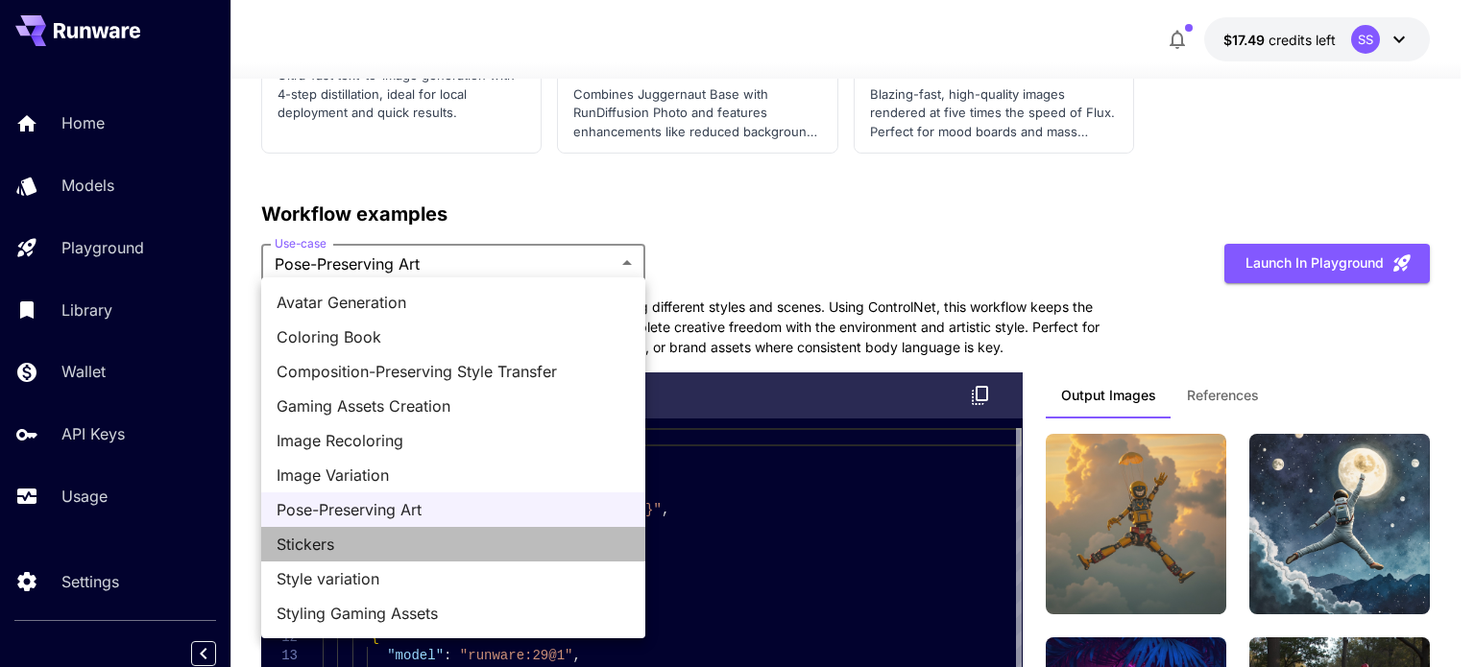
click at [314, 541] on span "Stickers" at bounding box center [453, 544] width 353 height 23
type input "********"
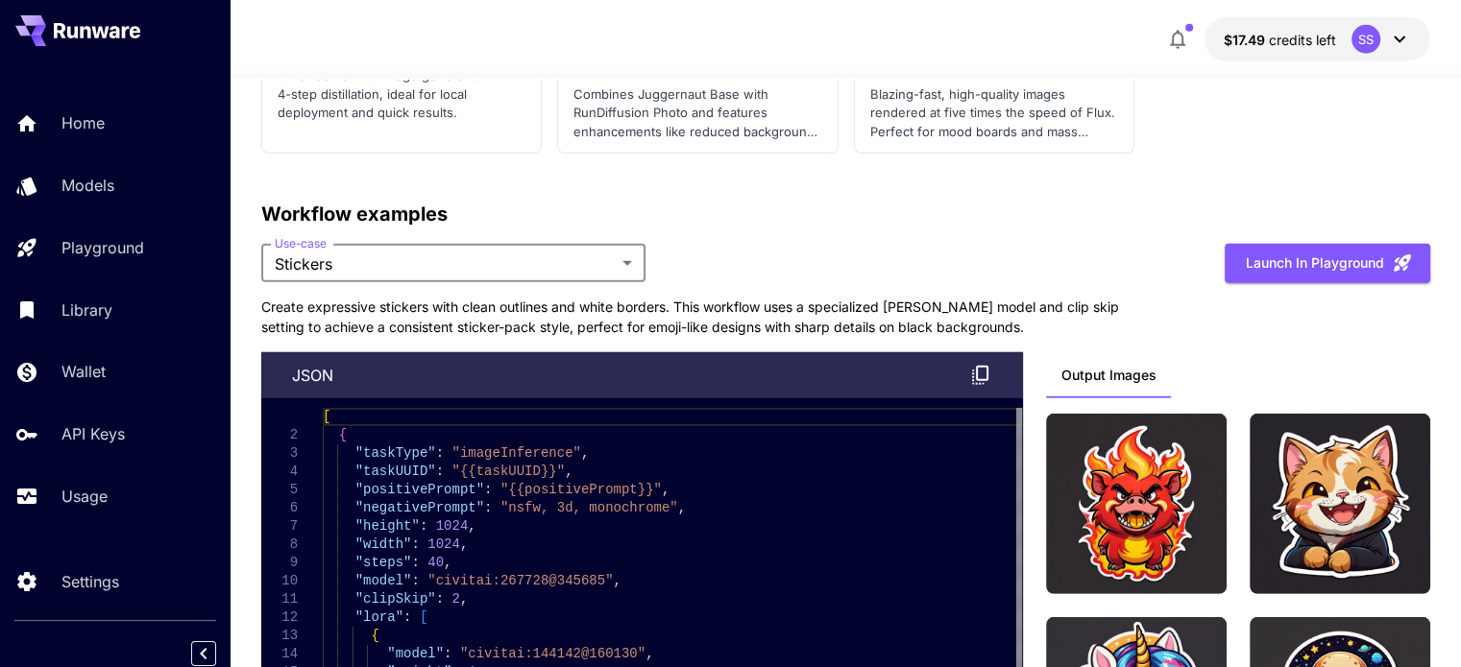
type textarea "**********"
drag, startPoint x: 425, startPoint y: 579, endPoint x: 580, endPoint y: 577, distance: 154.6
click at [580, 577] on div "[ { "taskType" : "imageInference" , "taskUUID" : "{{taskUUID}}" , "positiveProm…" at bounding box center [672, 590] width 699 height 365
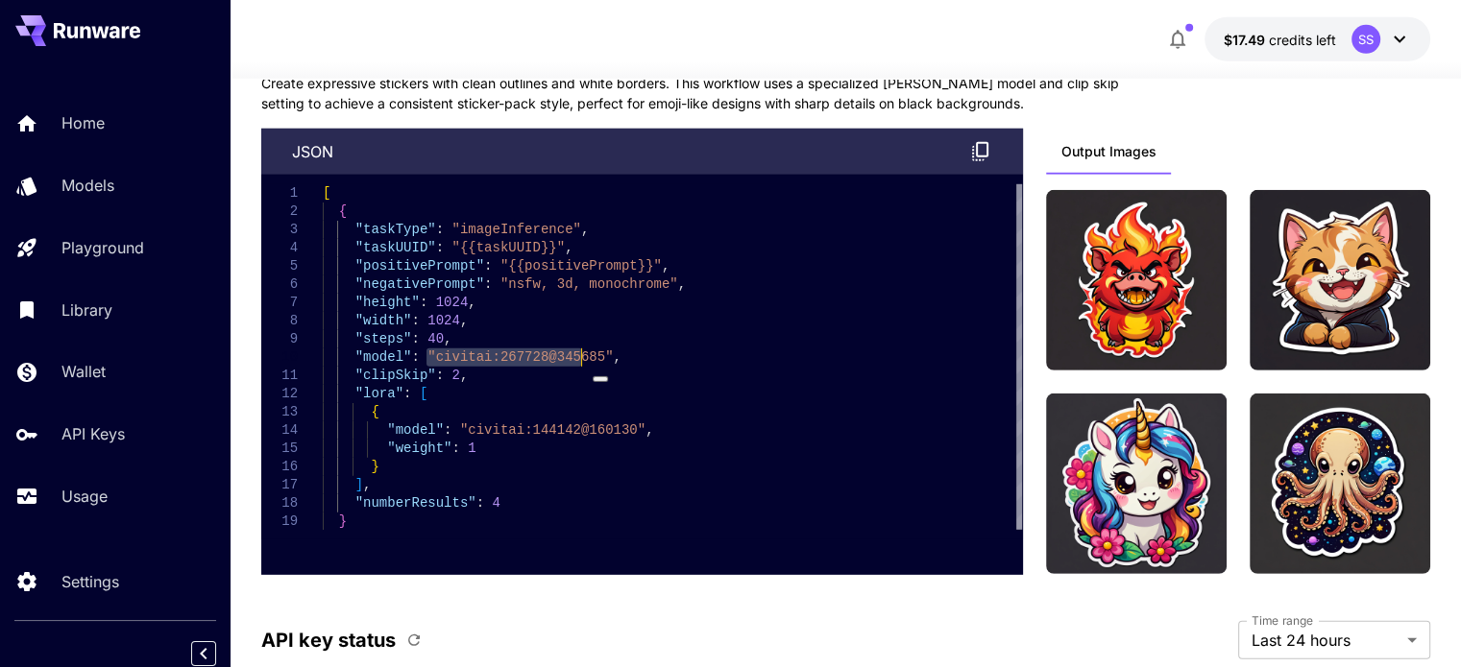
scroll to position [5761, 0]
